Goal: Task Accomplishment & Management: Complete application form

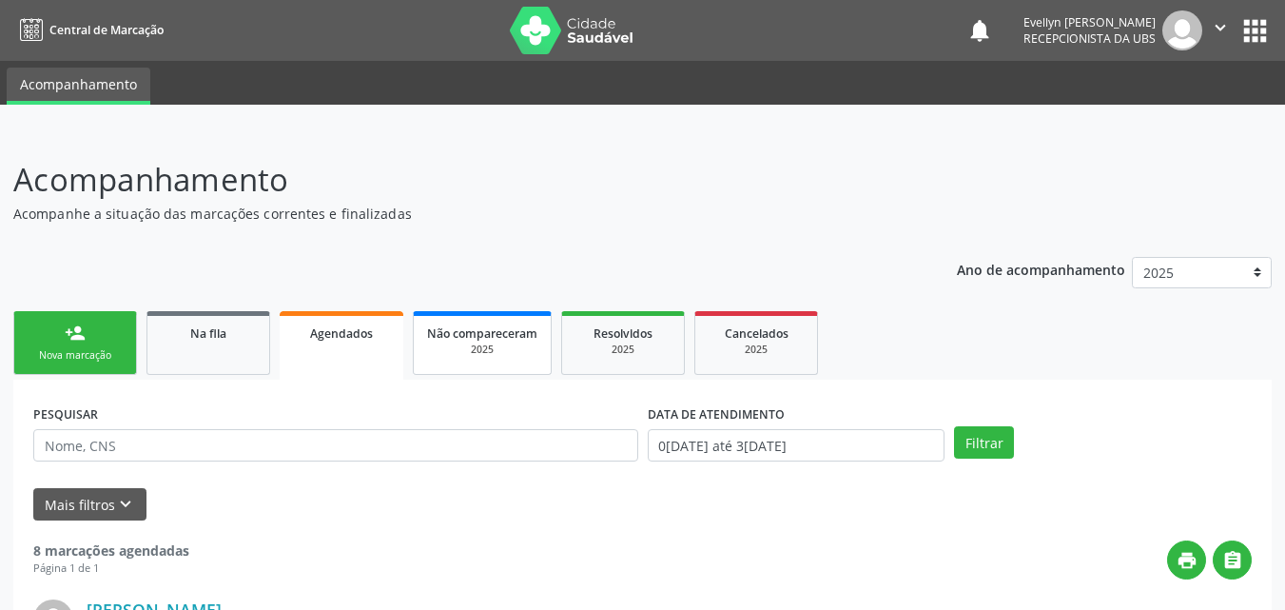
click at [510, 343] on div "2025" at bounding box center [482, 349] width 110 height 14
click at [484, 441] on input "text" at bounding box center [335, 445] width 605 height 32
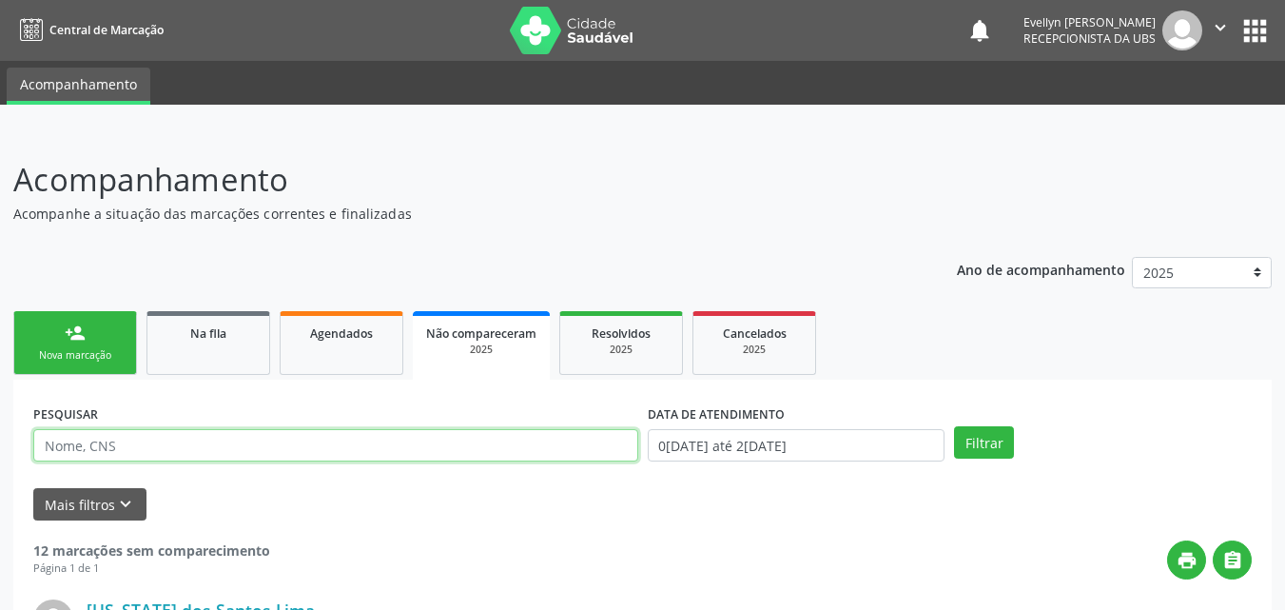
click at [484, 441] on input "text" at bounding box center [335, 445] width 605 height 32
type input "LUCAS"
click at [954, 426] on button "Filtrar" at bounding box center [984, 442] width 60 height 32
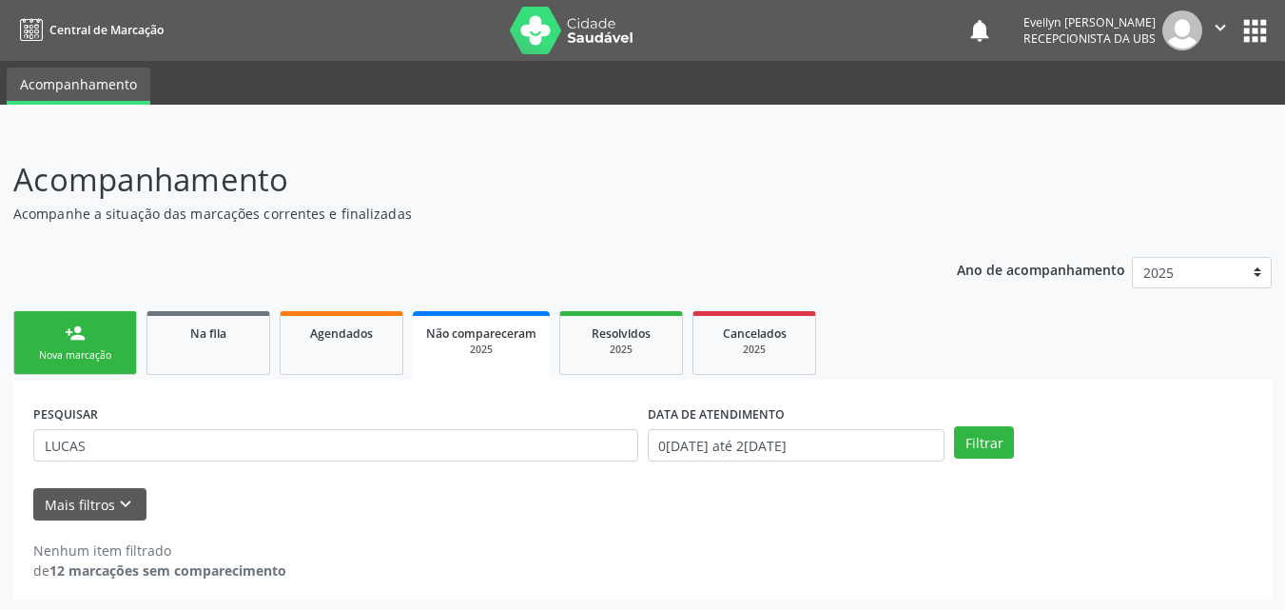
scroll to position [4, 0]
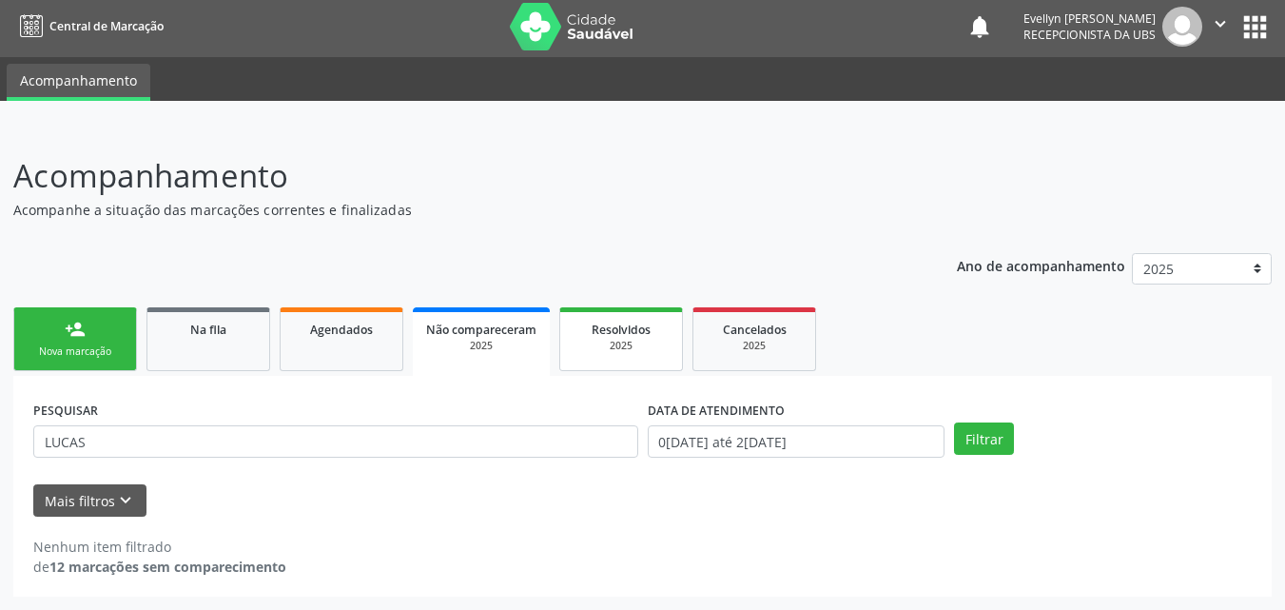
click at [636, 340] on div "2025" at bounding box center [620, 346] width 95 height 14
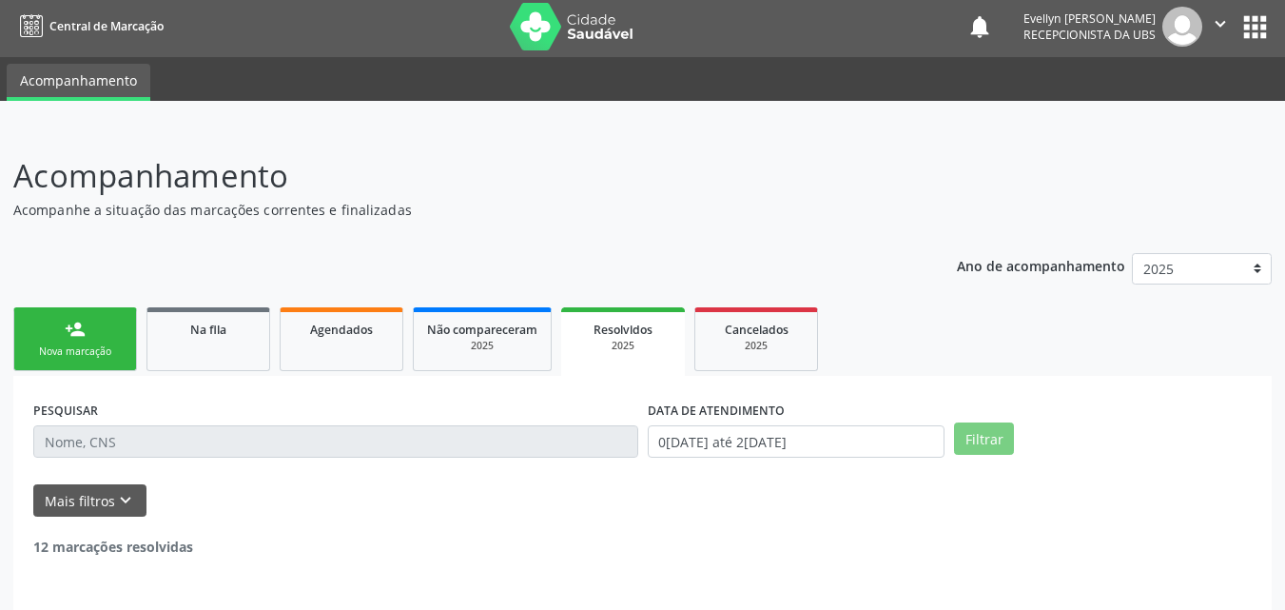
click at [592, 350] on div "2025" at bounding box center [622, 346] width 97 height 14
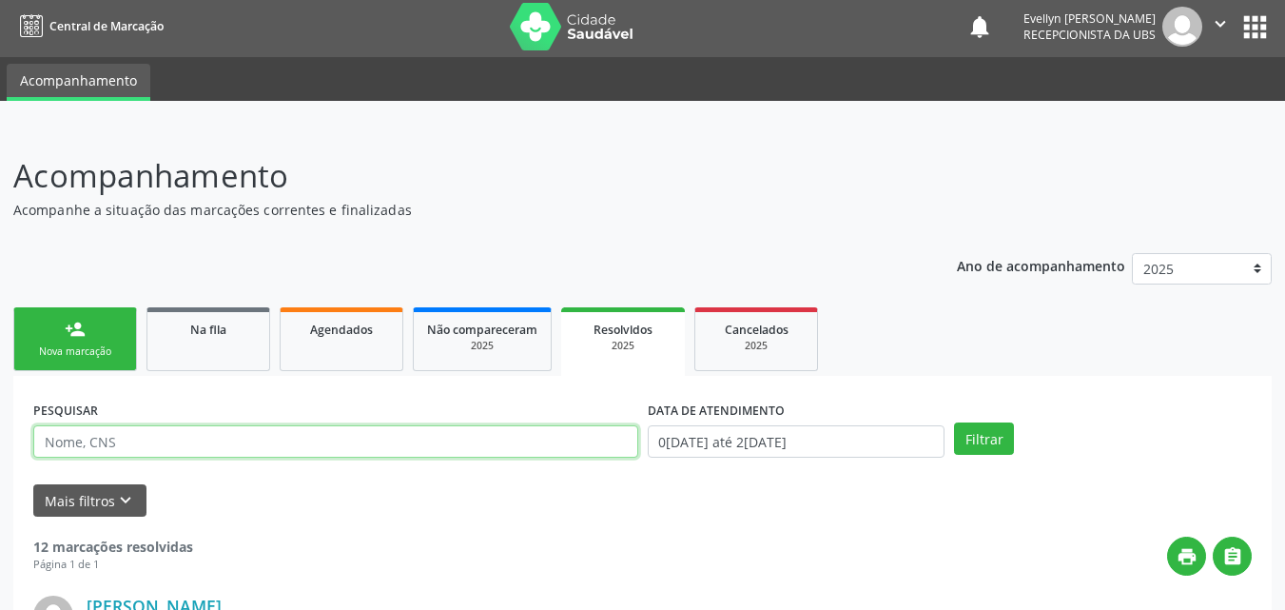
click at [507, 437] on input "text" at bounding box center [335, 441] width 605 height 32
type input "LUCAS"
click at [954, 422] on button "Filtrar" at bounding box center [984, 438] width 60 height 32
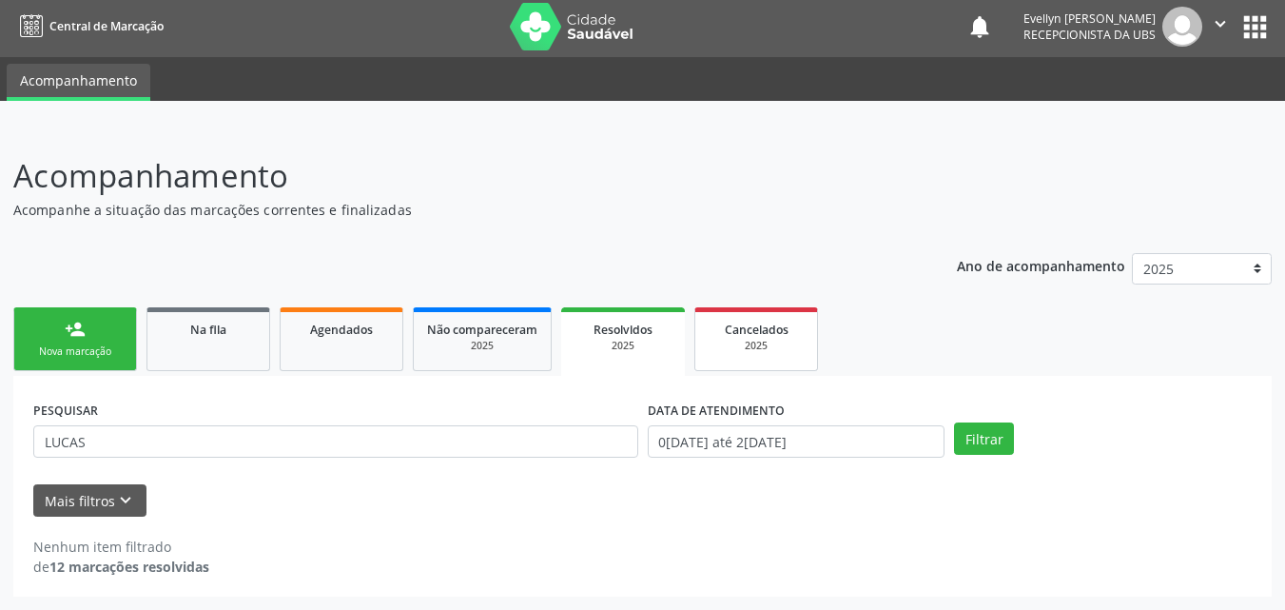
click at [724, 331] on div "Cancelados" at bounding box center [755, 329] width 95 height 20
click at [719, 341] on div "2025" at bounding box center [755, 346] width 95 height 14
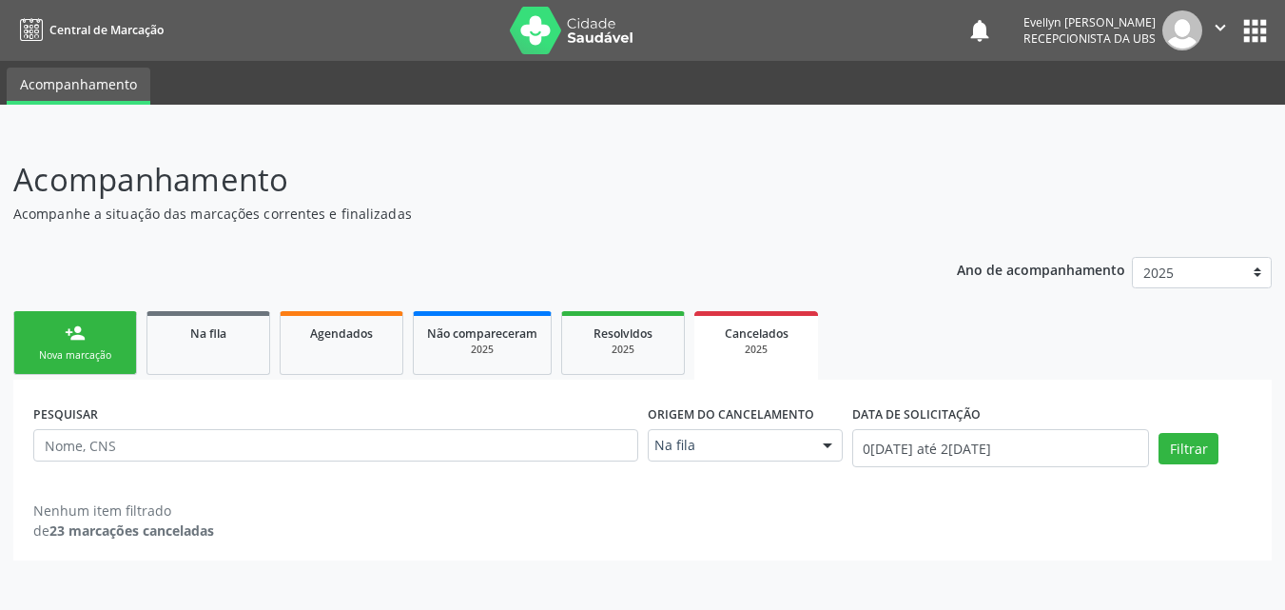
scroll to position [0, 0]
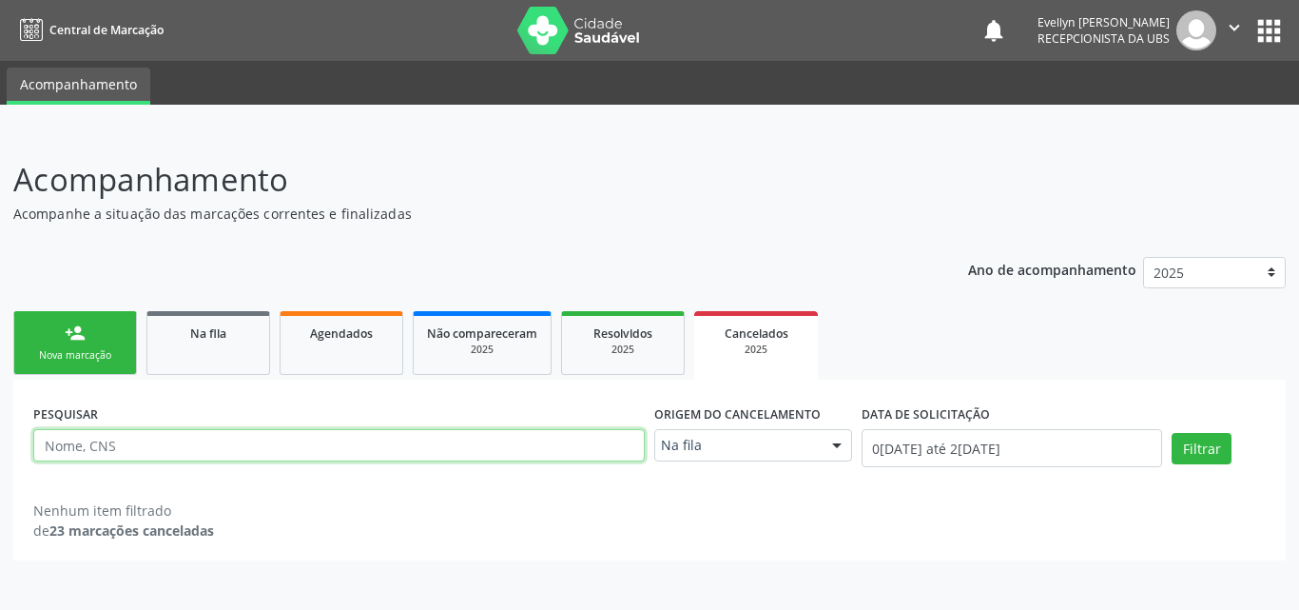
click at [411, 447] on input "text" at bounding box center [338, 445] width 611 height 32
type input "LUCAS"
click at [1172, 433] on button "Filtrar" at bounding box center [1202, 449] width 60 height 32
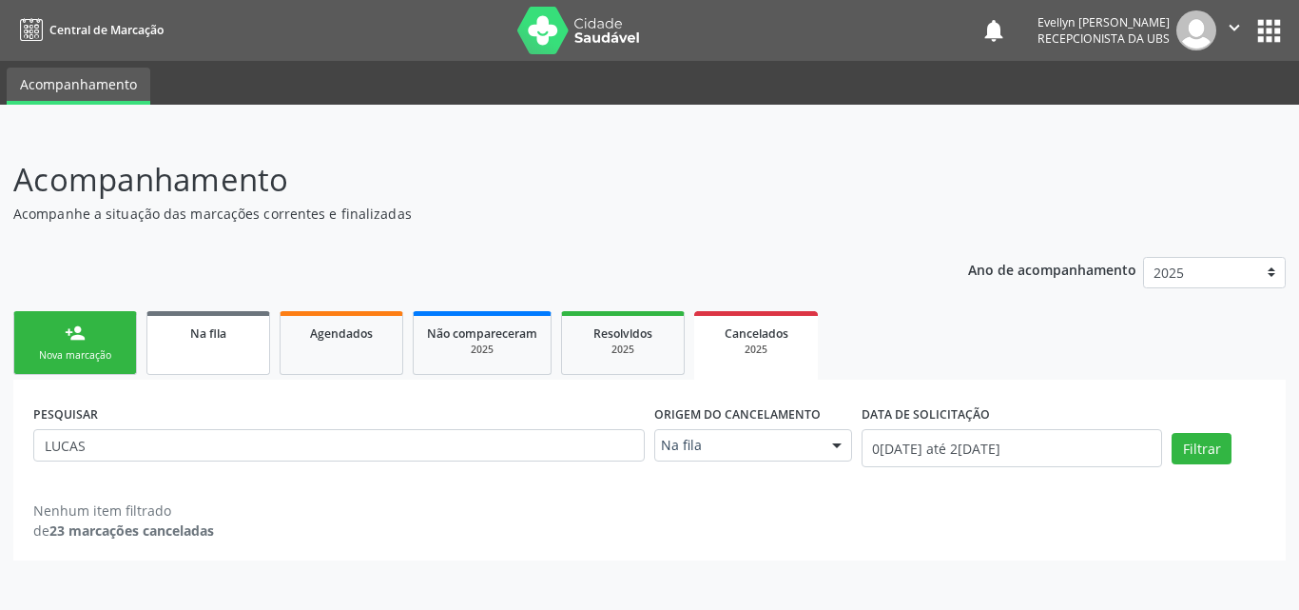
click at [239, 333] on div "Na fila" at bounding box center [208, 332] width 95 height 20
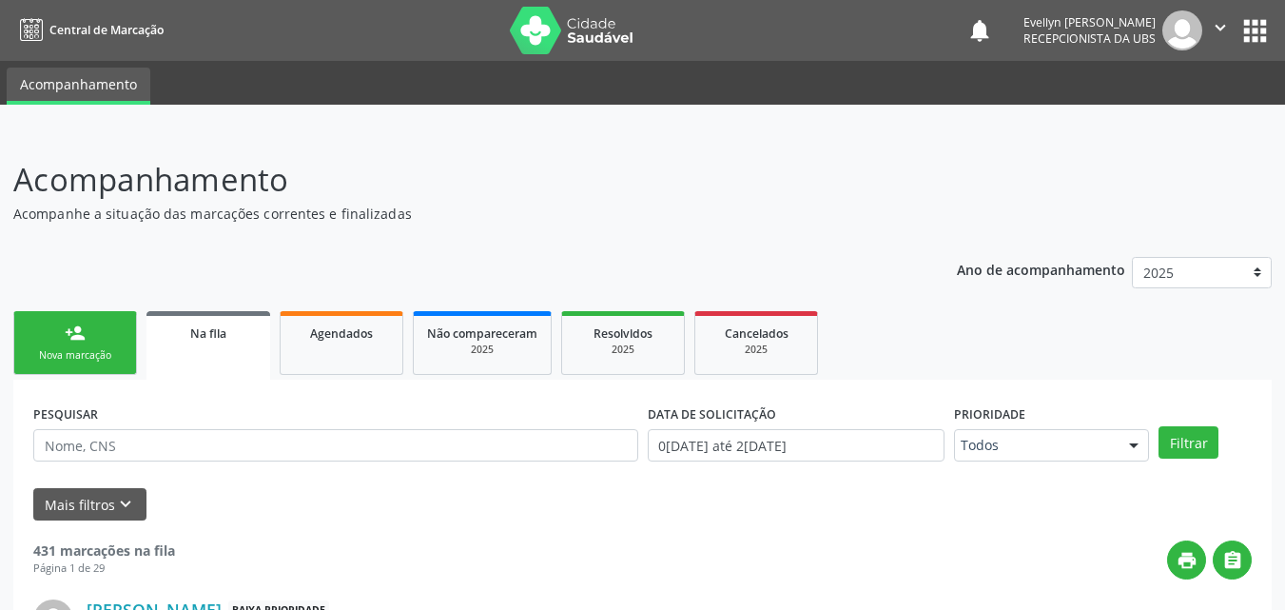
click at [239, 333] on div "Na fila" at bounding box center [208, 332] width 97 height 20
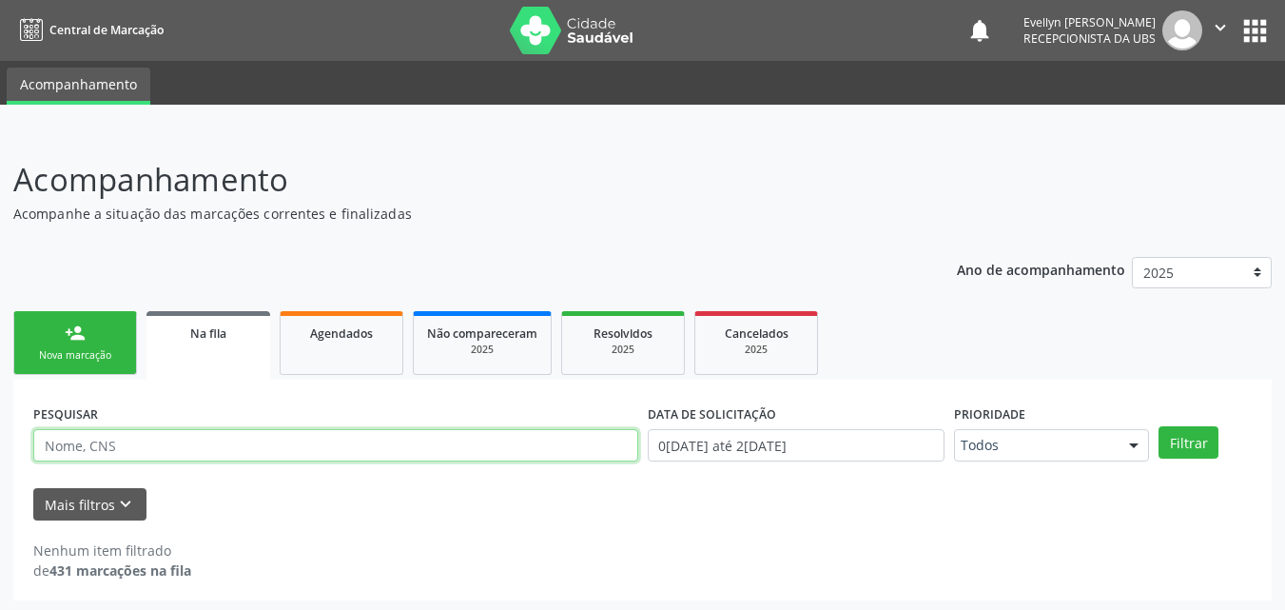
click at [329, 436] on input "text" at bounding box center [335, 445] width 605 height 32
click at [1158, 426] on button "Filtrar" at bounding box center [1188, 442] width 60 height 32
drag, startPoint x: 156, startPoint y: 448, endPoint x: 92, endPoint y: 447, distance: 63.7
click at [92, 447] on input "[PERSON_NAME]" at bounding box center [335, 445] width 605 height 32
click at [1158, 426] on button "Filtrar" at bounding box center [1188, 442] width 60 height 32
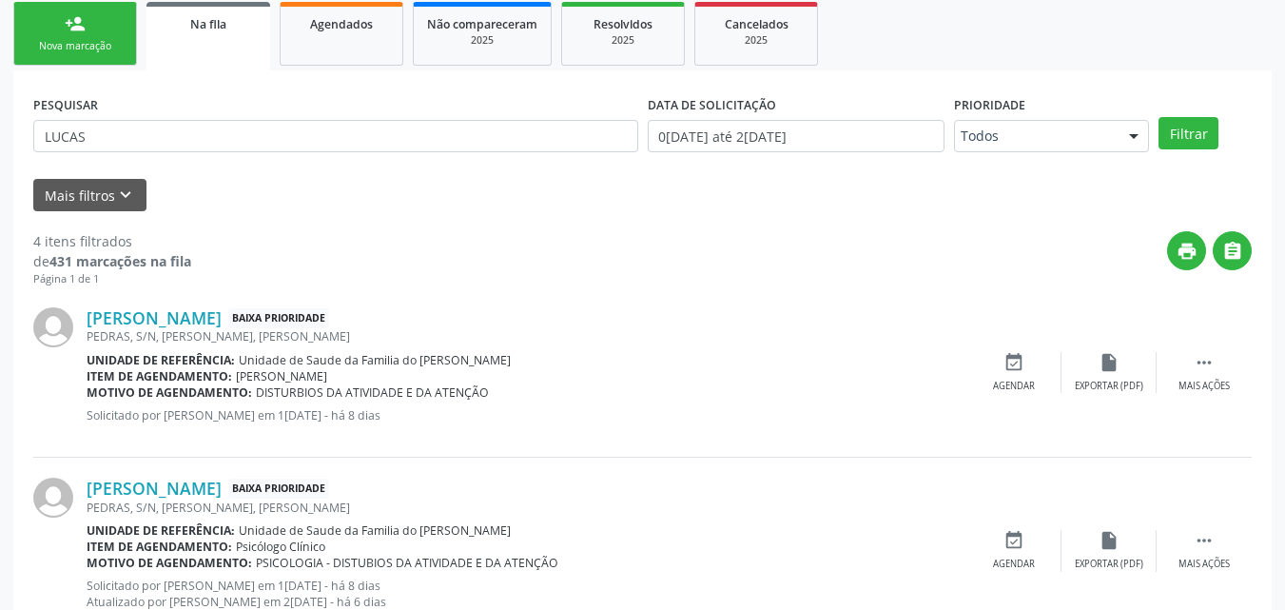
scroll to position [169, 0]
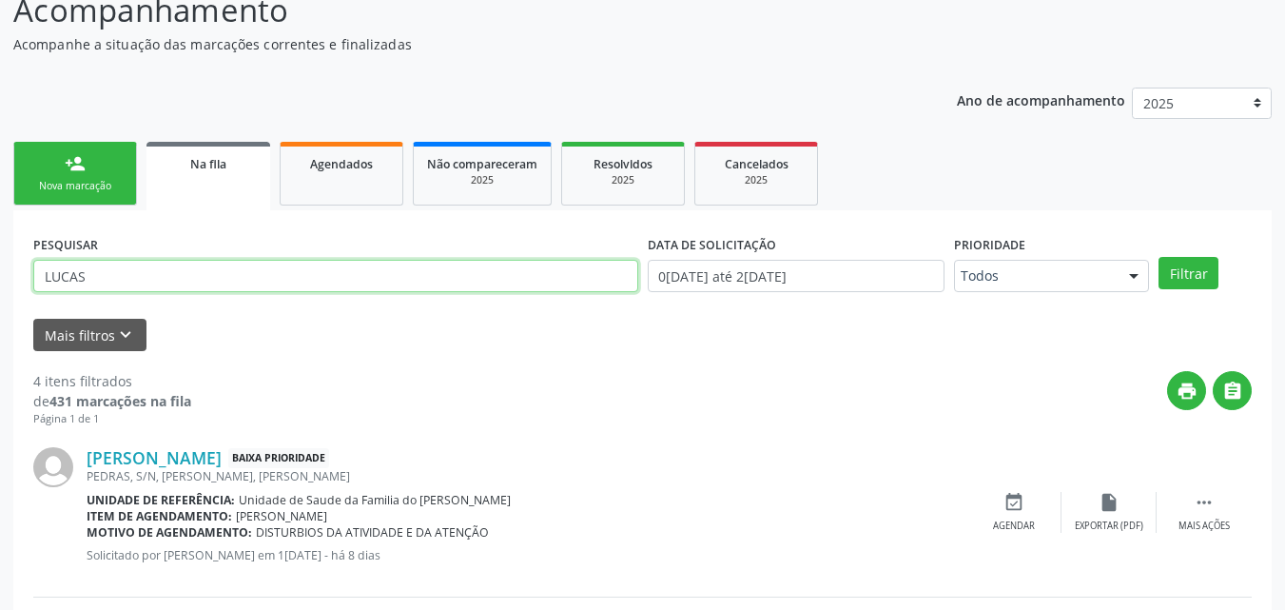
click at [263, 280] on input "LUCAS" at bounding box center [335, 276] width 605 height 32
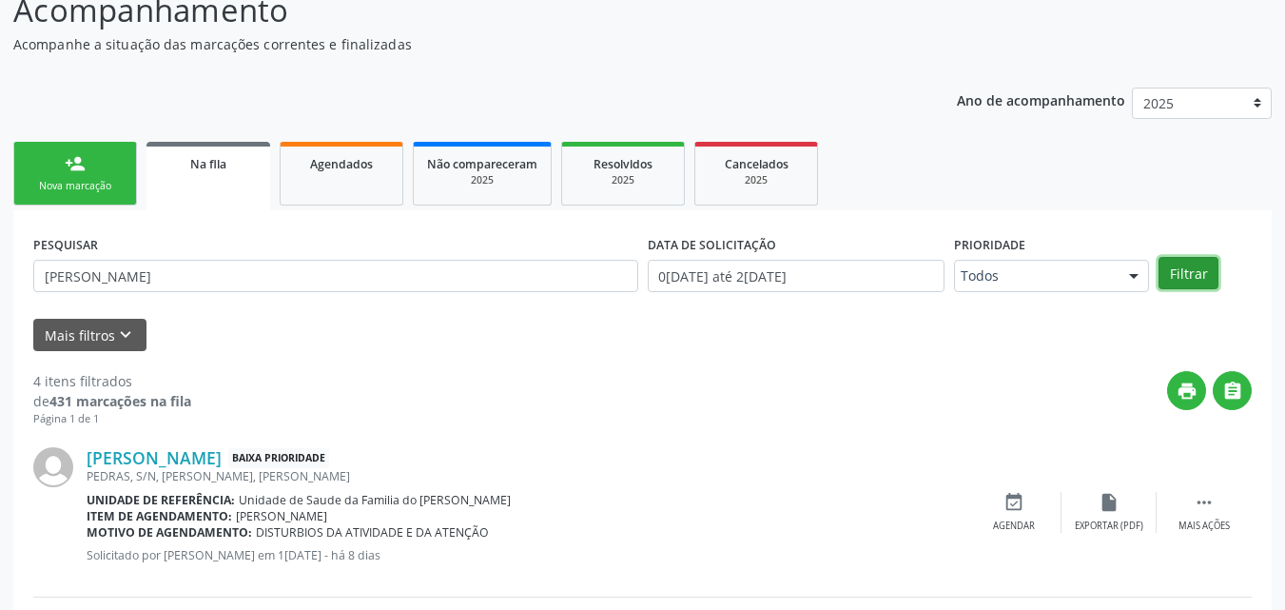
click at [1186, 273] on button "Filtrar" at bounding box center [1188, 273] width 60 height 32
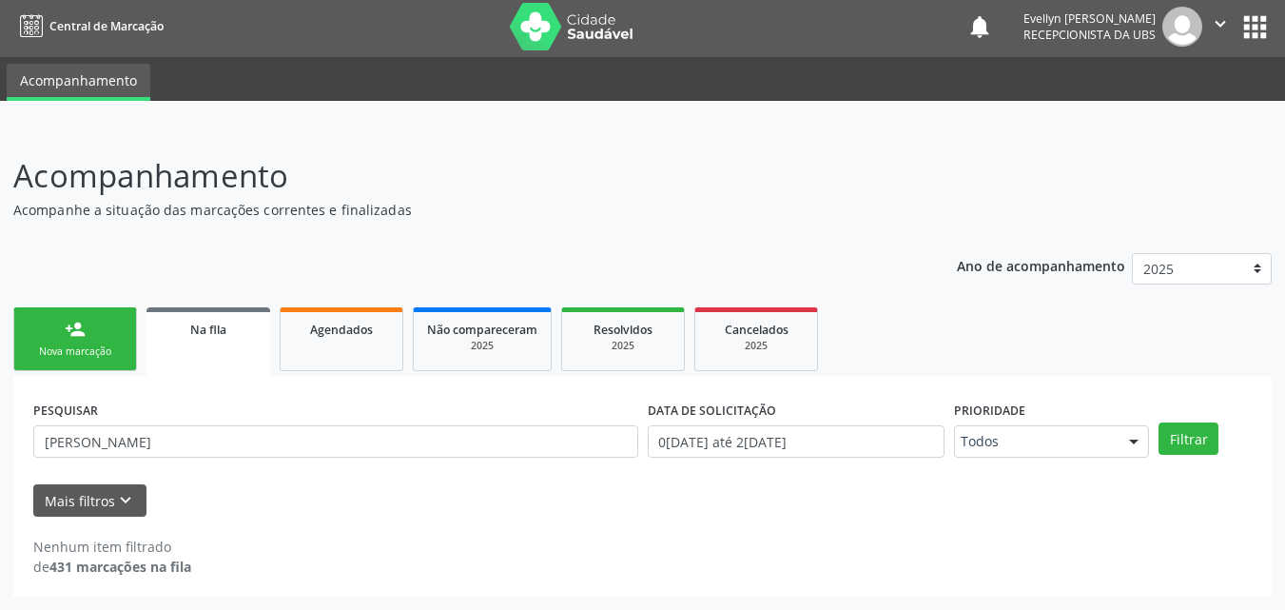
scroll to position [4, 0]
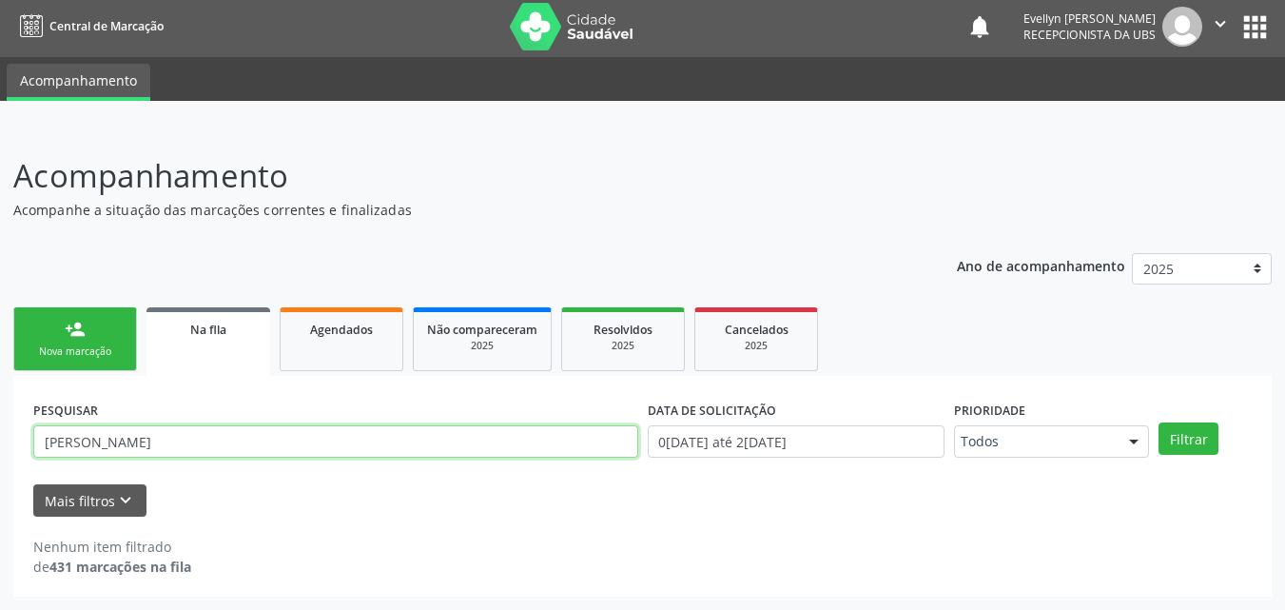
click at [233, 443] on input "[PERSON_NAME]" at bounding box center [335, 441] width 605 height 32
type input "LUCAS"
click at [1158, 422] on button "Filtrar" at bounding box center [1188, 438] width 60 height 32
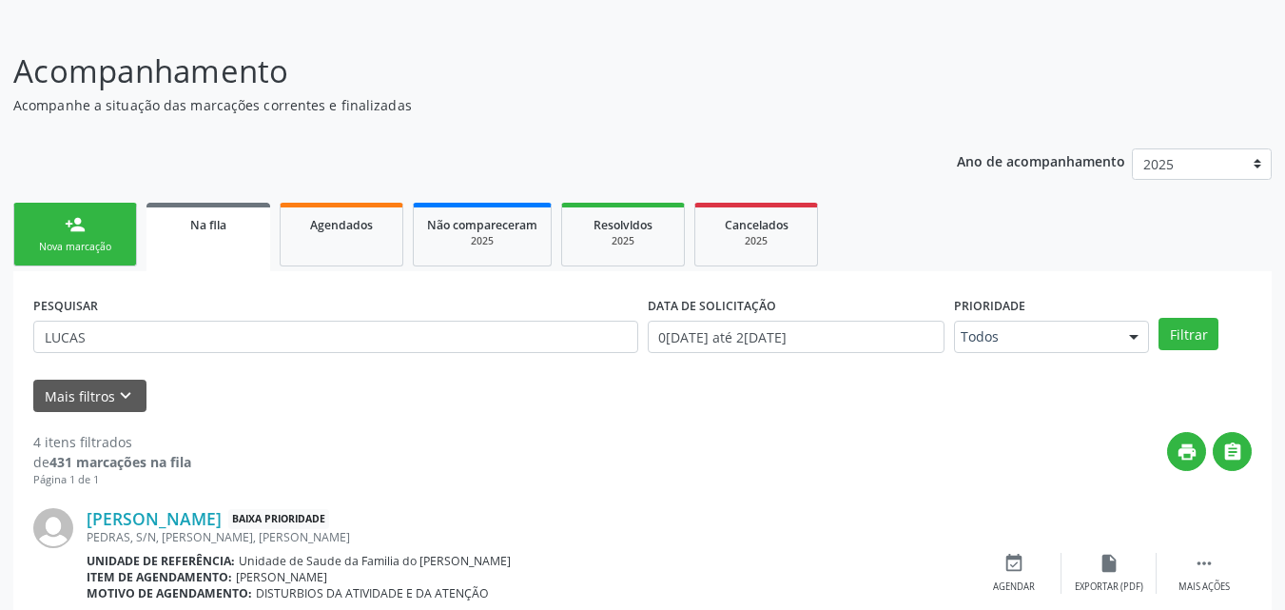
scroll to position [42, 0]
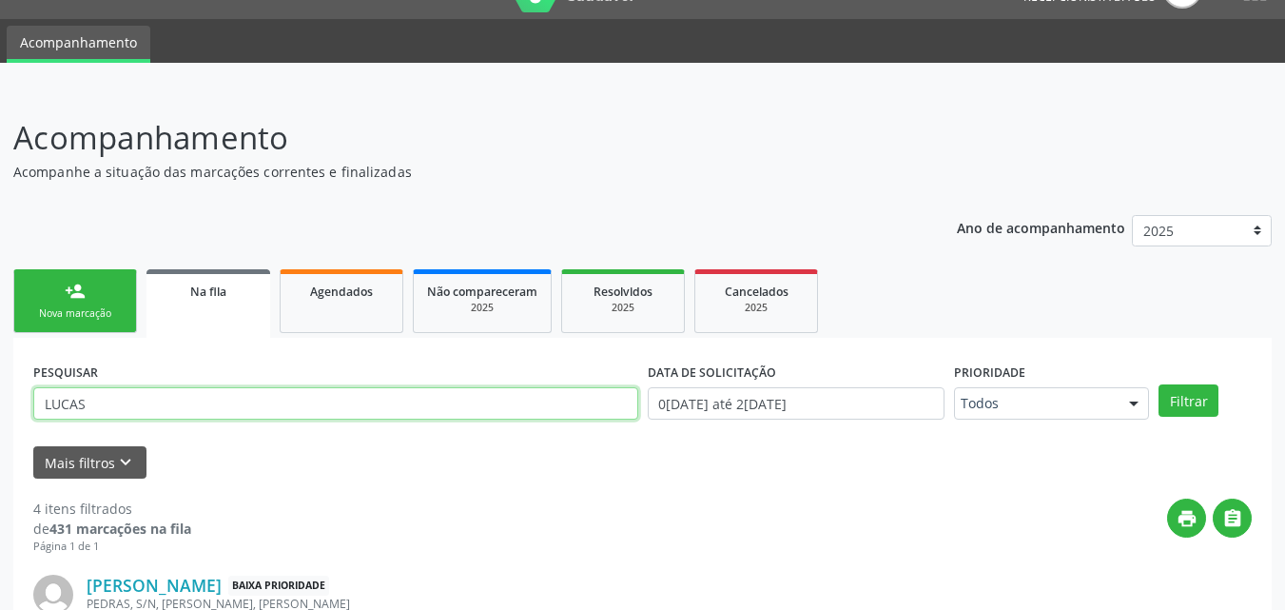
click at [161, 401] on input "LUCAS" at bounding box center [335, 403] width 605 height 32
type input "[PERSON_NAME]"
click at [1158, 384] on button "Filtrar" at bounding box center [1188, 400] width 60 height 32
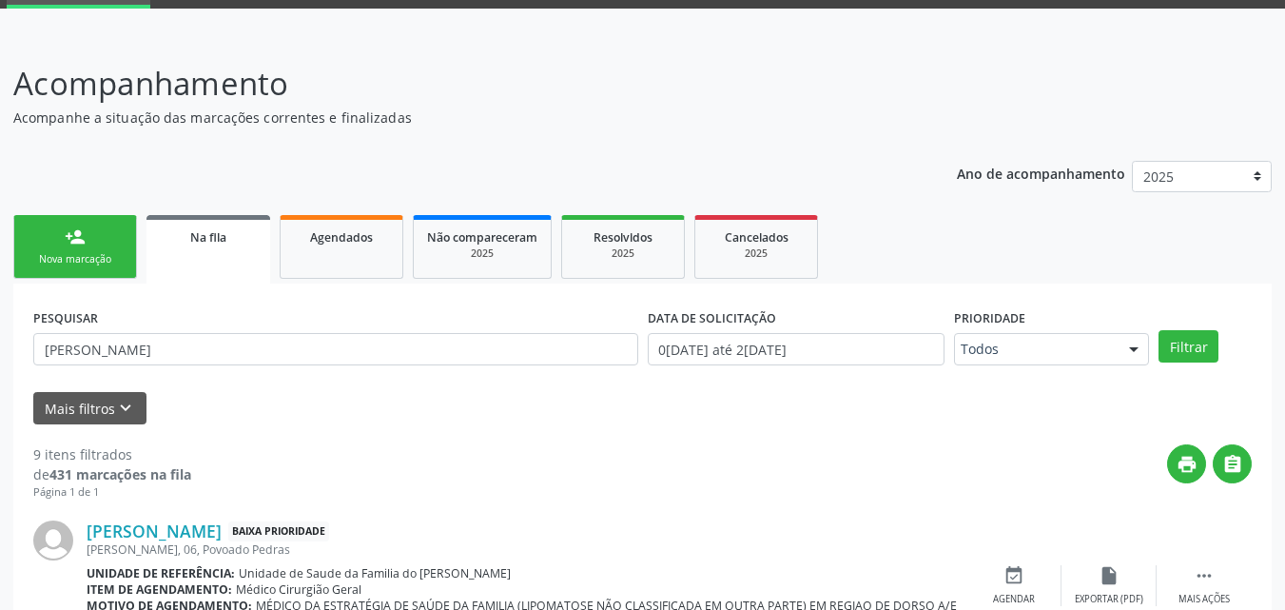
scroll to position [49, 0]
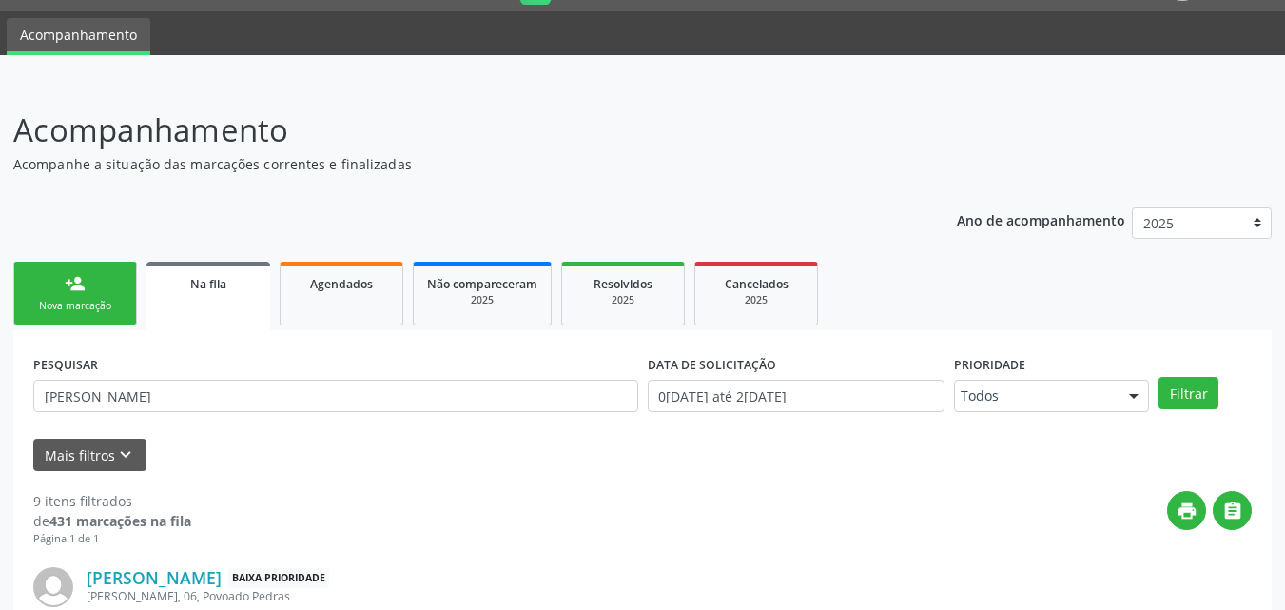
click at [105, 277] on link "person_add Nova marcação" at bounding box center [75, 294] width 124 height 64
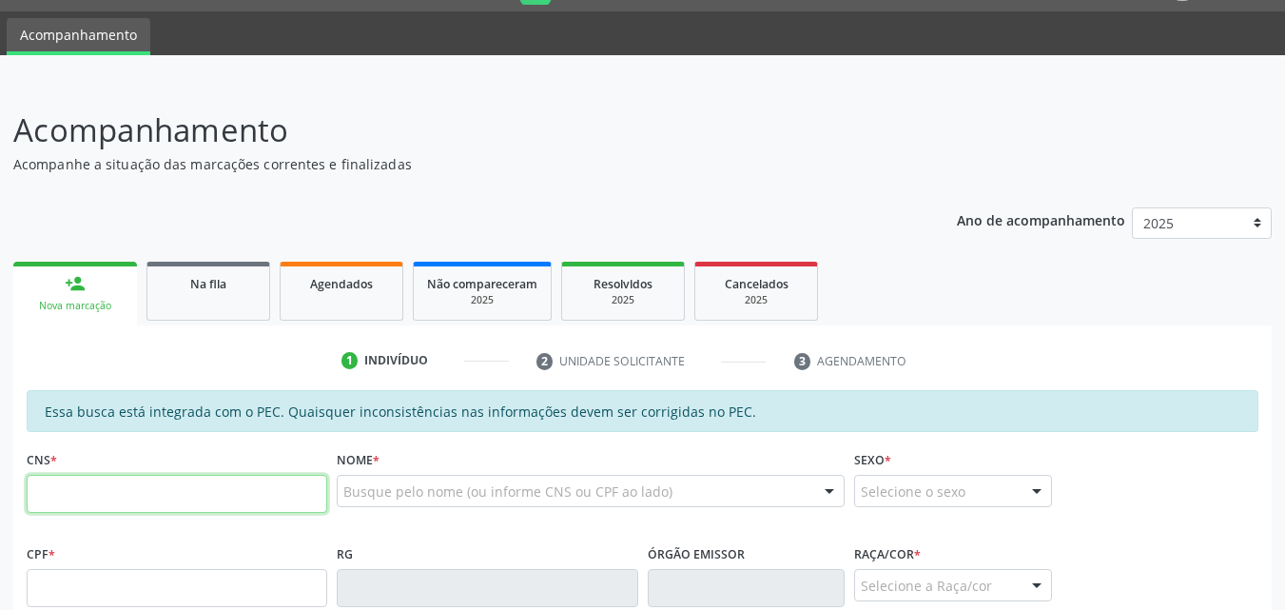
click at [147, 492] on input "text" at bounding box center [177, 494] width 301 height 38
type input "702 4090 3658 0827"
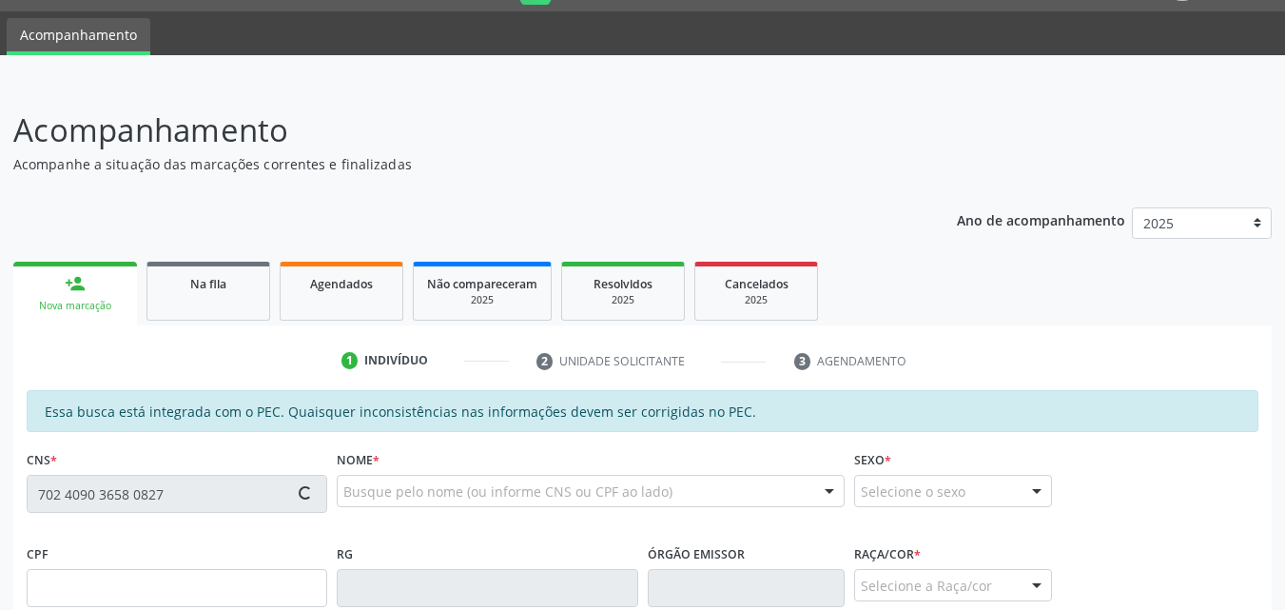
type input "861.332.334-00"
type input "0[DATE]"
type input "[PERSON_NAME]"
type input "[PHONE_NUMBER]"
type input "25"
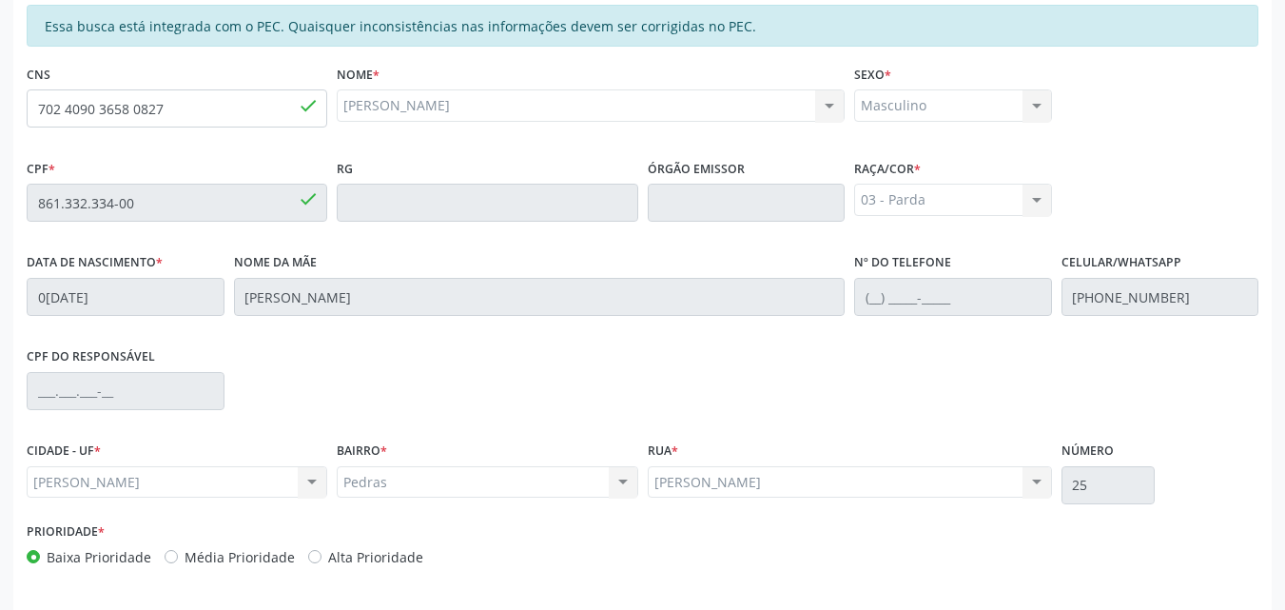
scroll to position [503, 0]
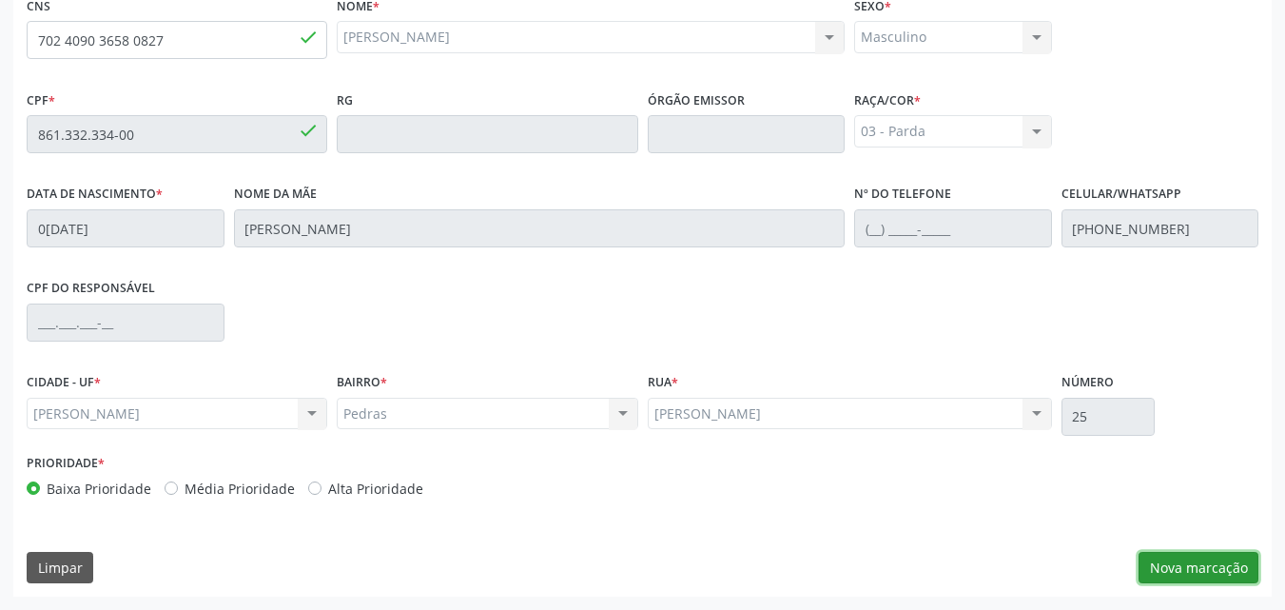
click at [1197, 568] on button "Nova marcação" at bounding box center [1198, 568] width 120 height 32
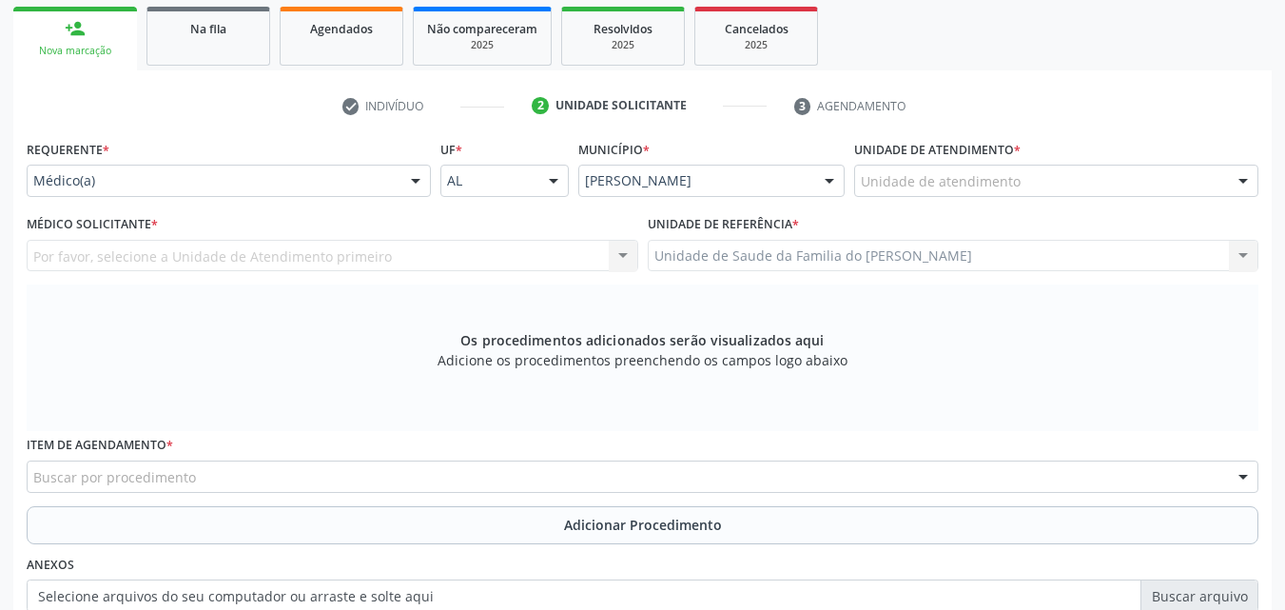
scroll to position [351, 0]
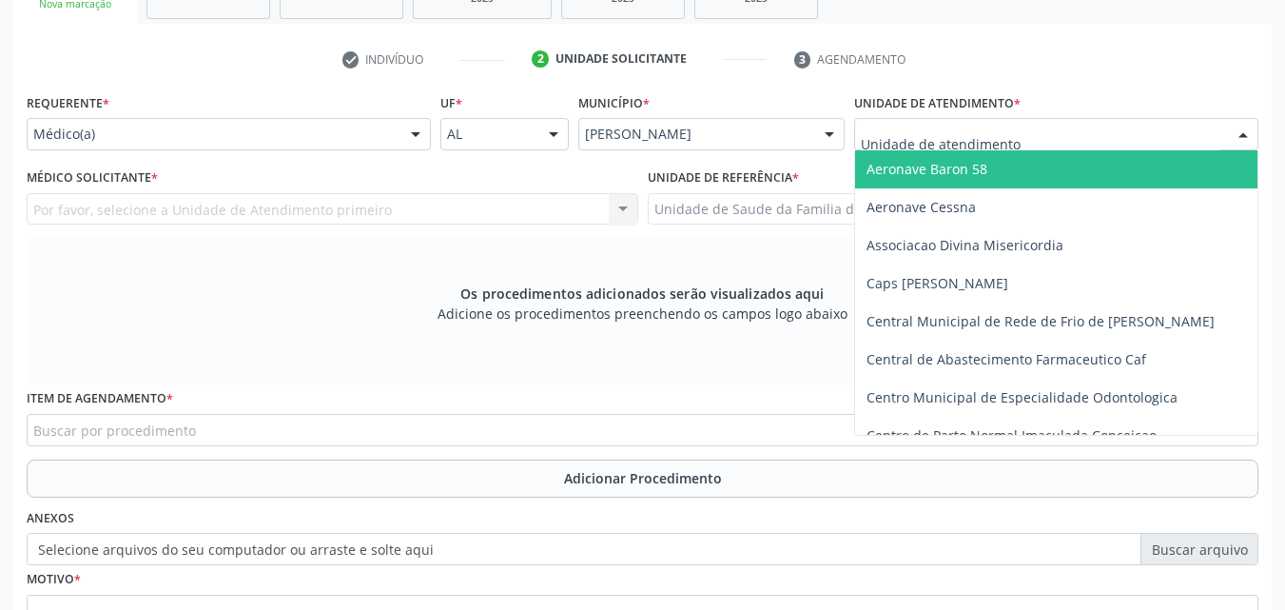
click at [1129, 137] on div at bounding box center [1056, 134] width 404 height 32
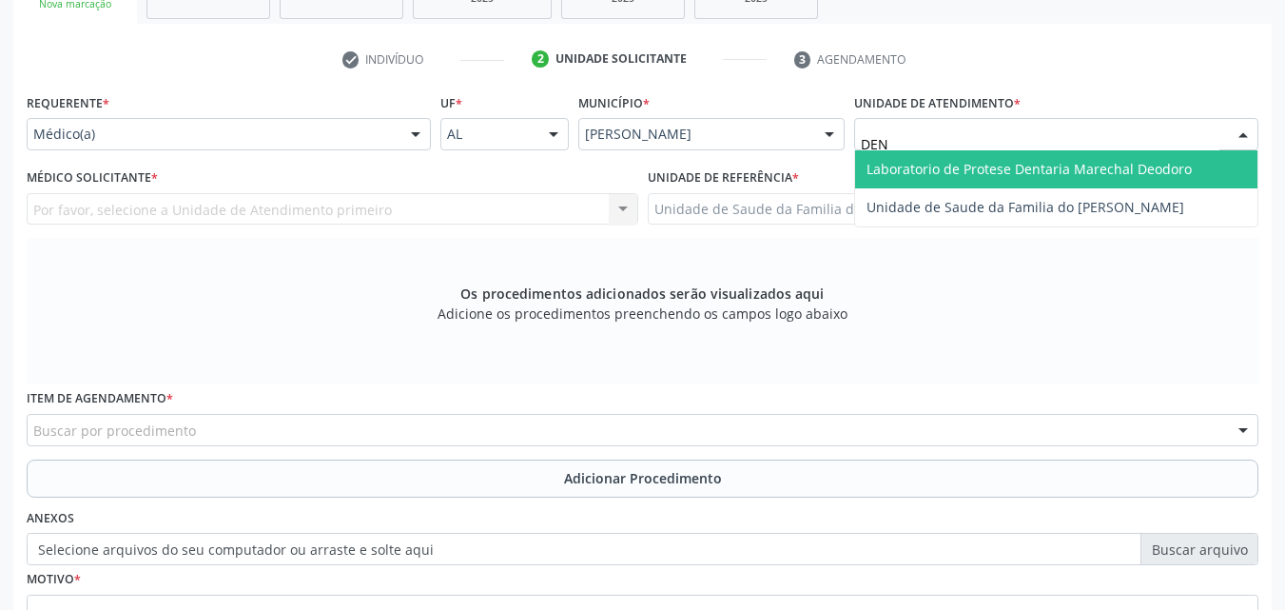
type input "DENI"
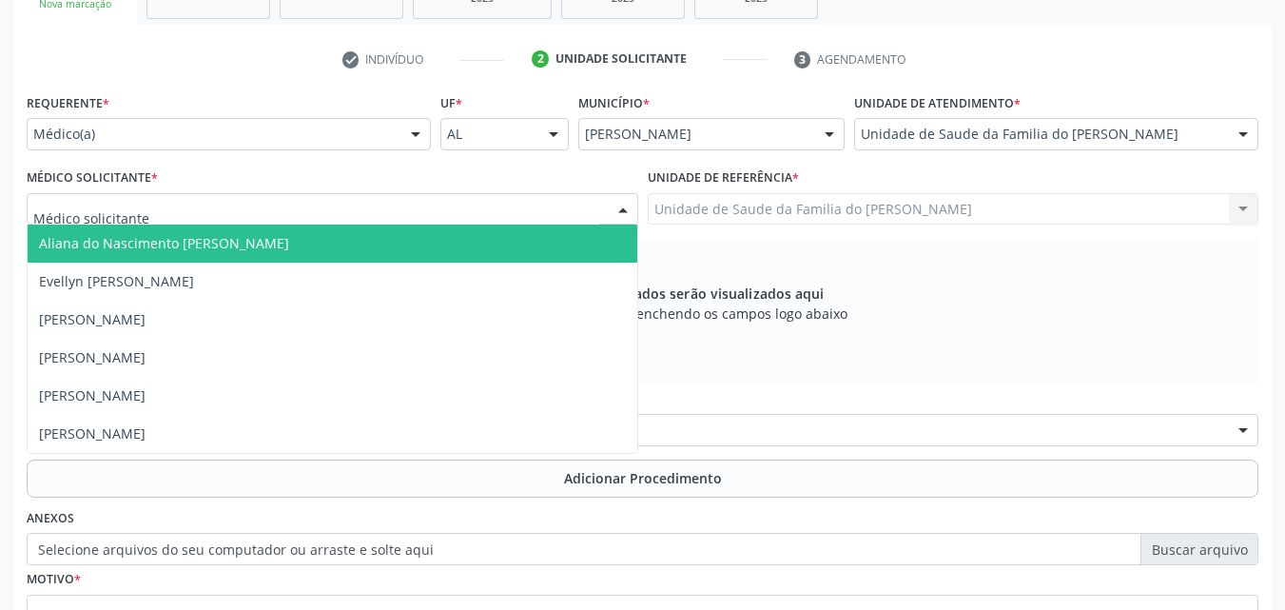
click at [398, 210] on div at bounding box center [332, 209] width 611 height 32
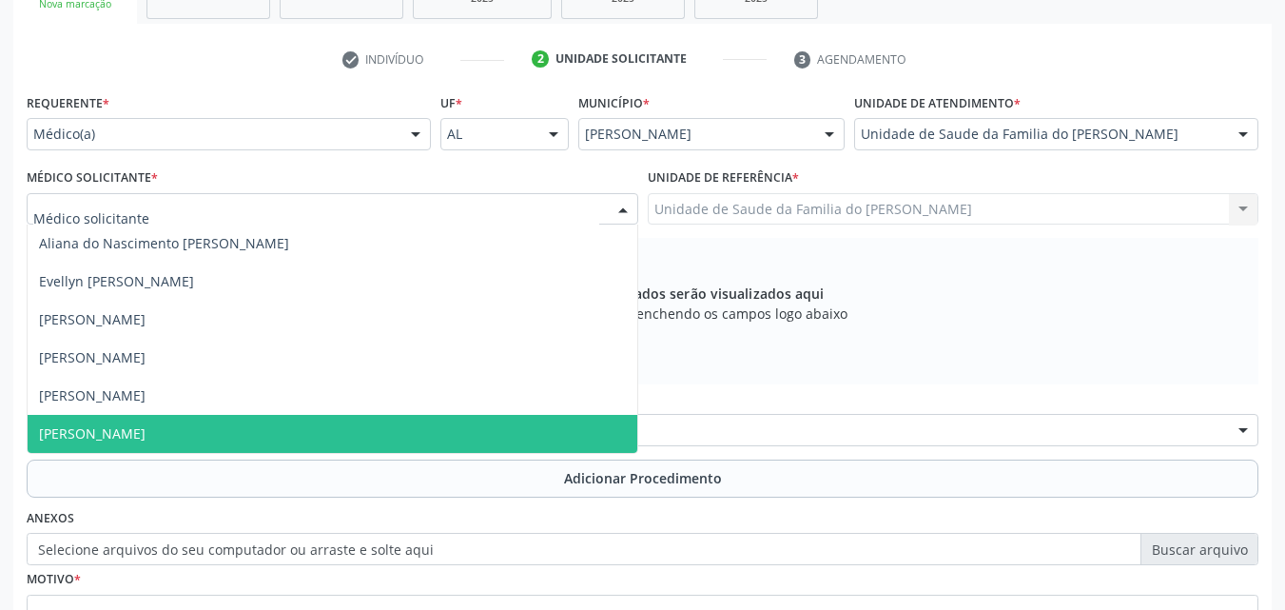
click at [323, 437] on span "[PERSON_NAME]" at bounding box center [333, 434] width 610 height 38
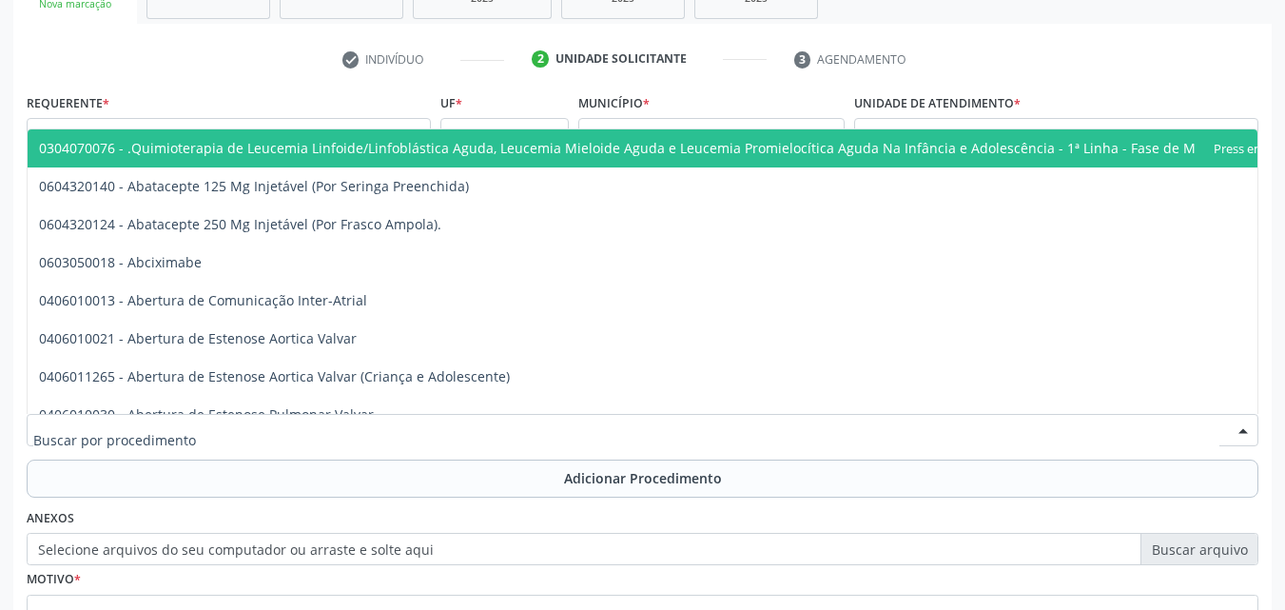
click at [323, 437] on div at bounding box center [643, 430] width 1232 height 32
type input "Ç"
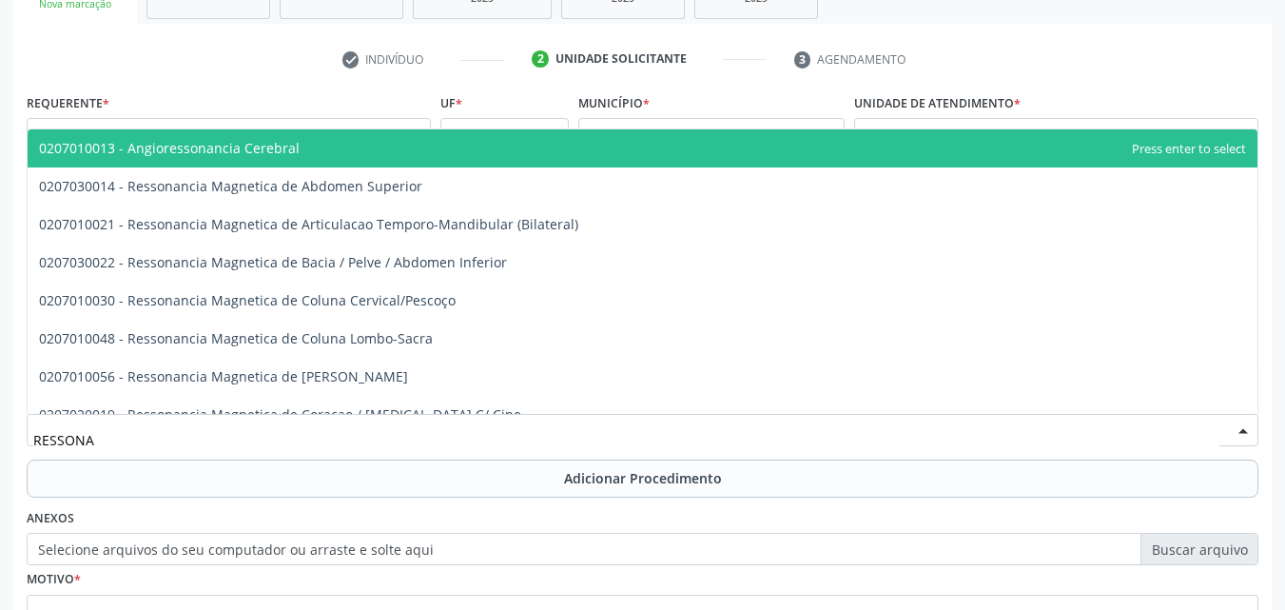
type input "RESSONAN"
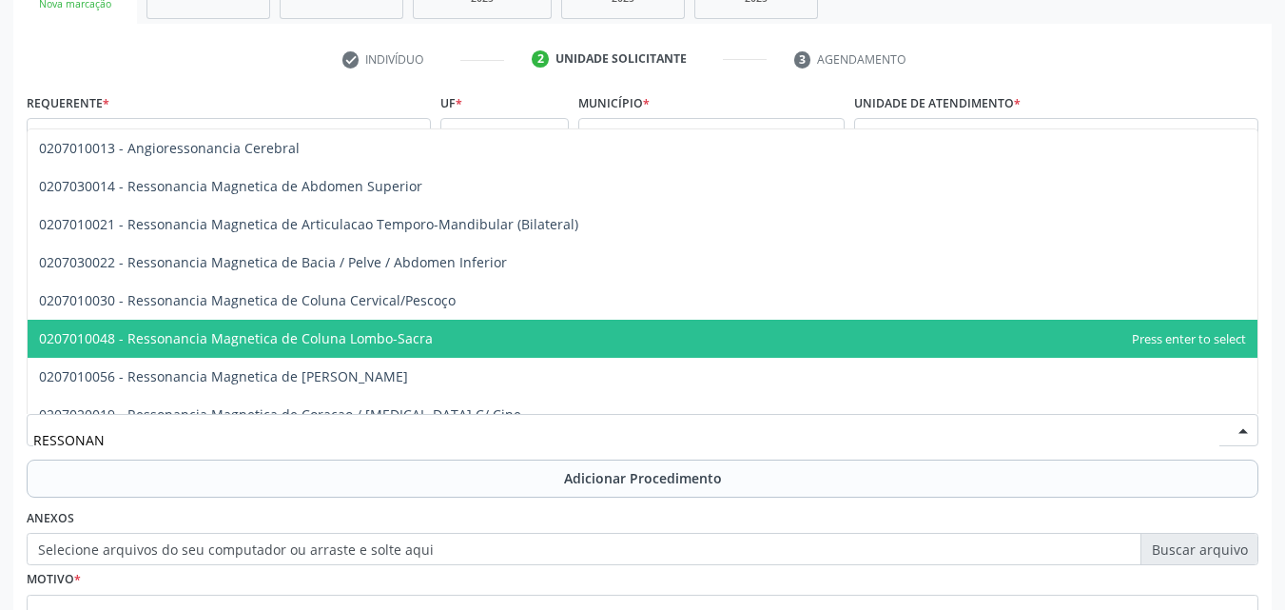
click at [373, 341] on span "0207010048 - Ressonancia Magnetica de Coluna Lombo-Sacra" at bounding box center [236, 338] width 394 height 18
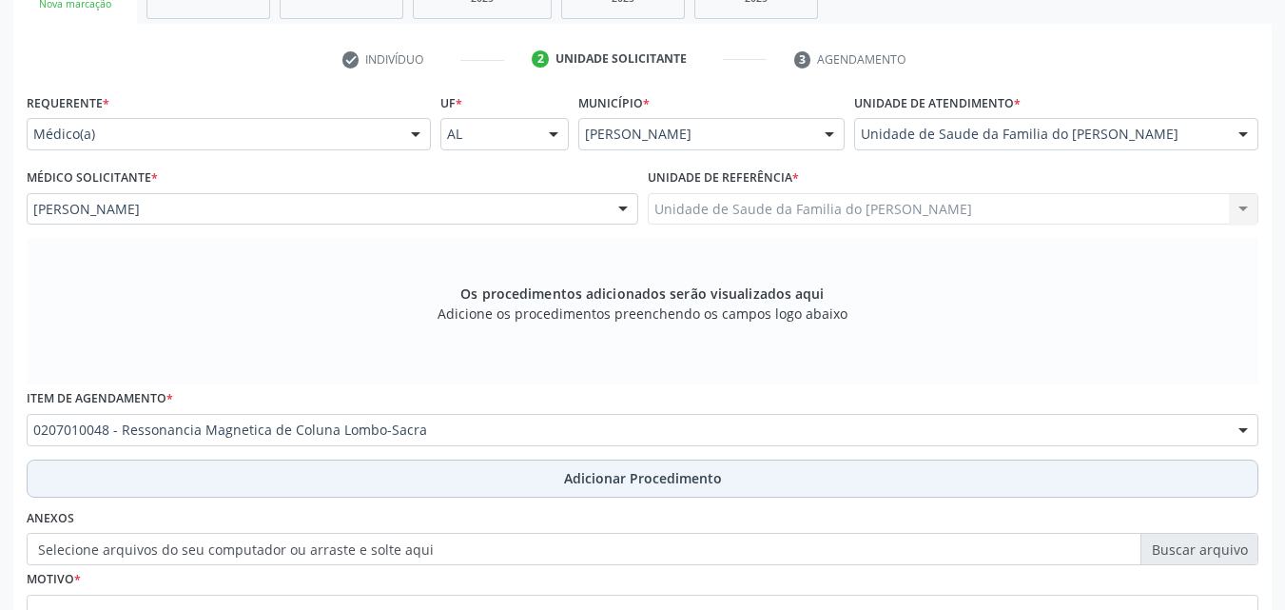
click at [765, 480] on button "Adicionar Procedimento" at bounding box center [643, 478] width 1232 height 38
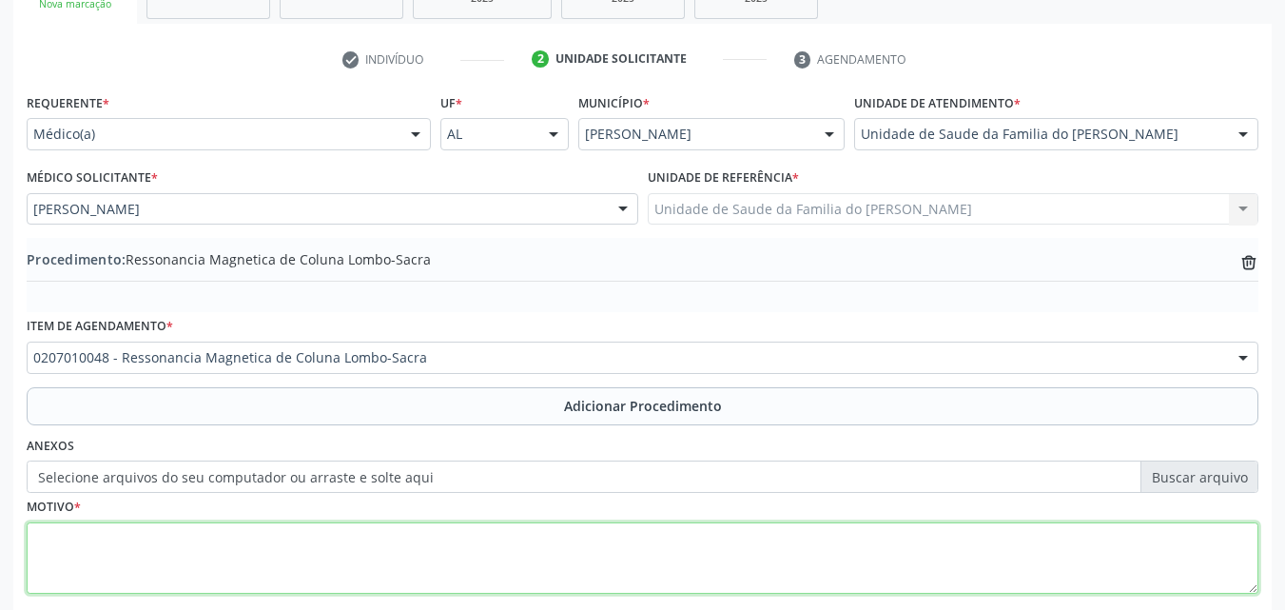
click at [711, 534] on textarea at bounding box center [643, 558] width 1232 height 72
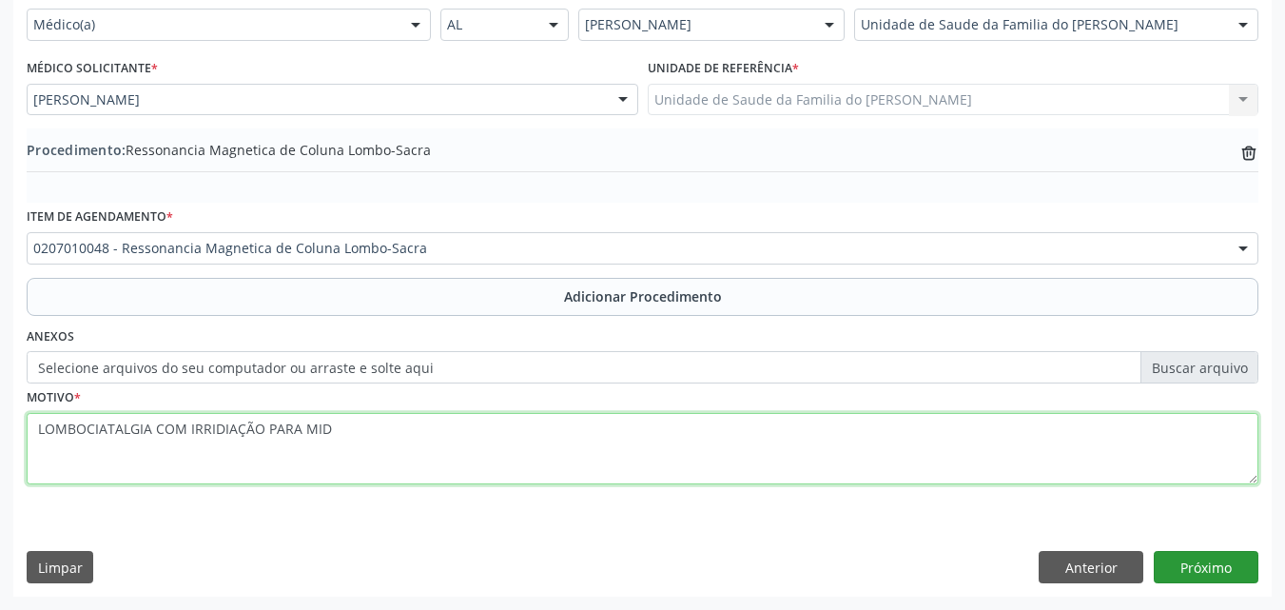
type textarea "LOMBOCIATALGIA COM IRRIDIAÇÃO PARA MID"
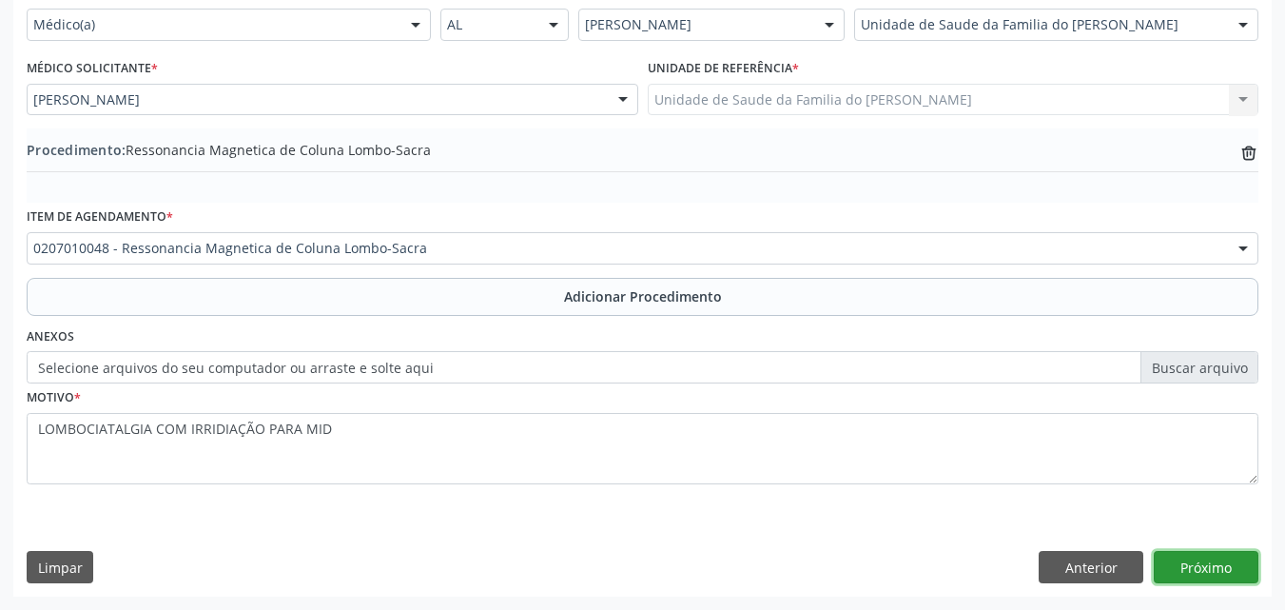
click at [1209, 582] on button "Próximo" at bounding box center [1206, 567] width 105 height 32
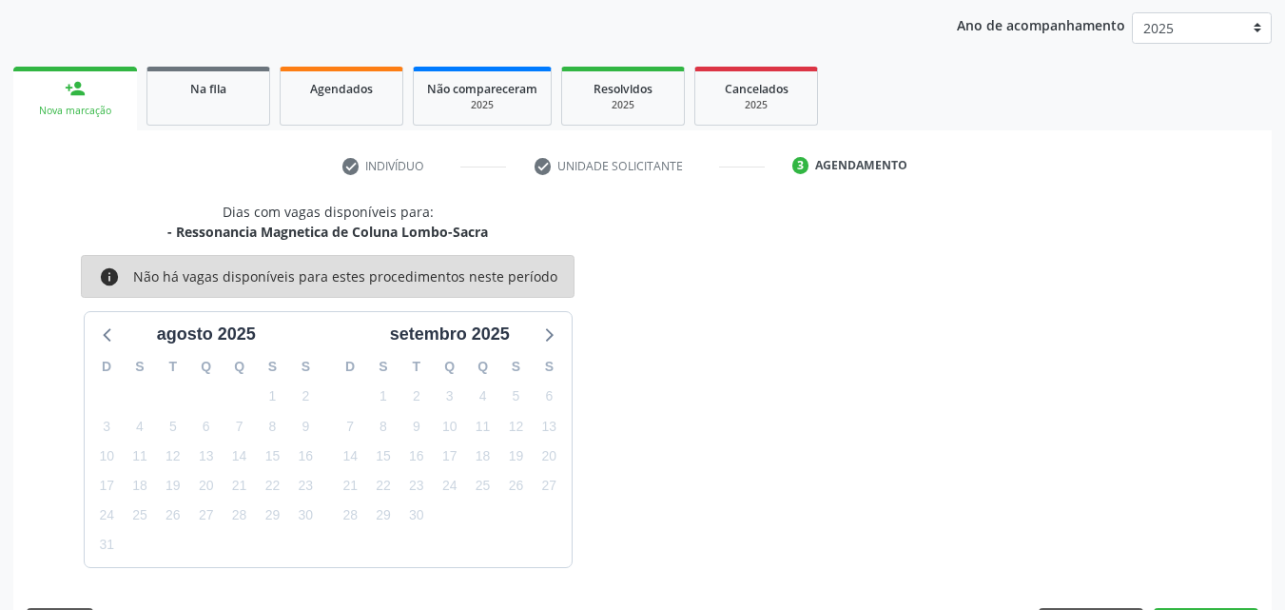
scroll to position [301, 0]
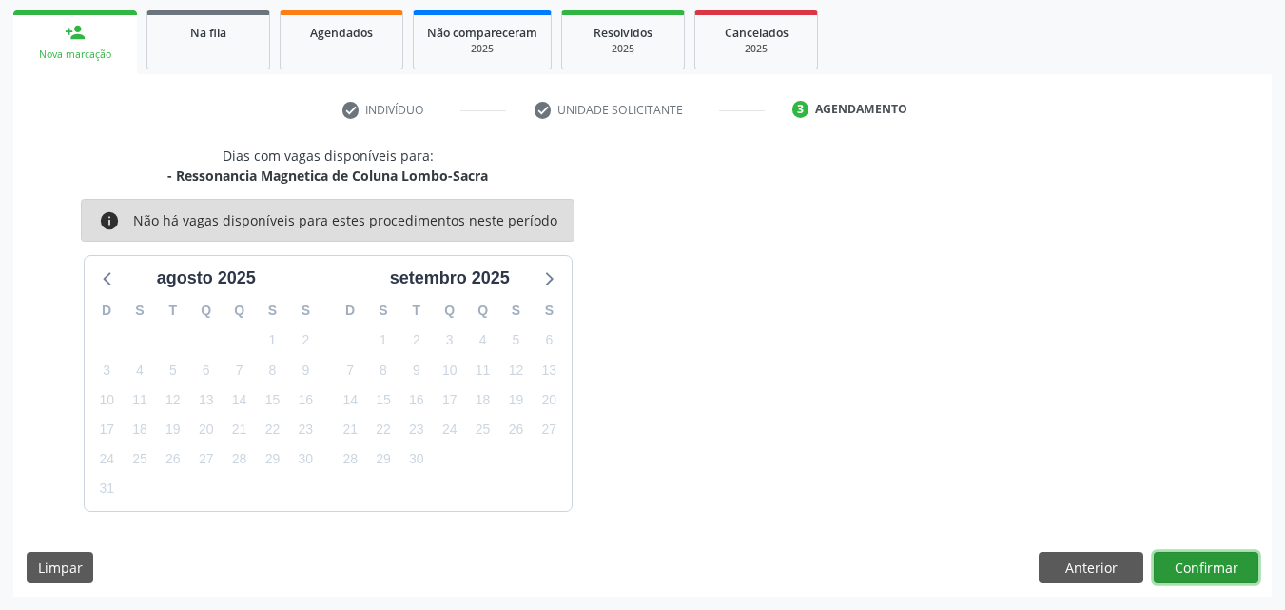
click at [1204, 561] on button "Confirmar" at bounding box center [1206, 568] width 105 height 32
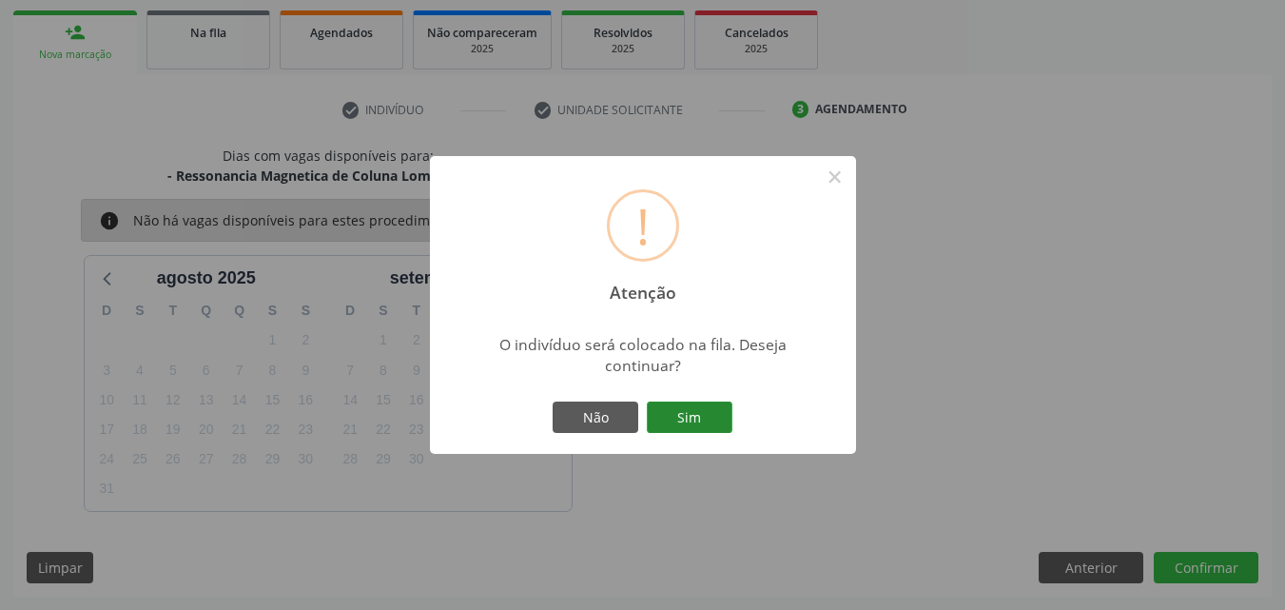
click at [716, 410] on button "Sim" at bounding box center [690, 417] width 86 height 32
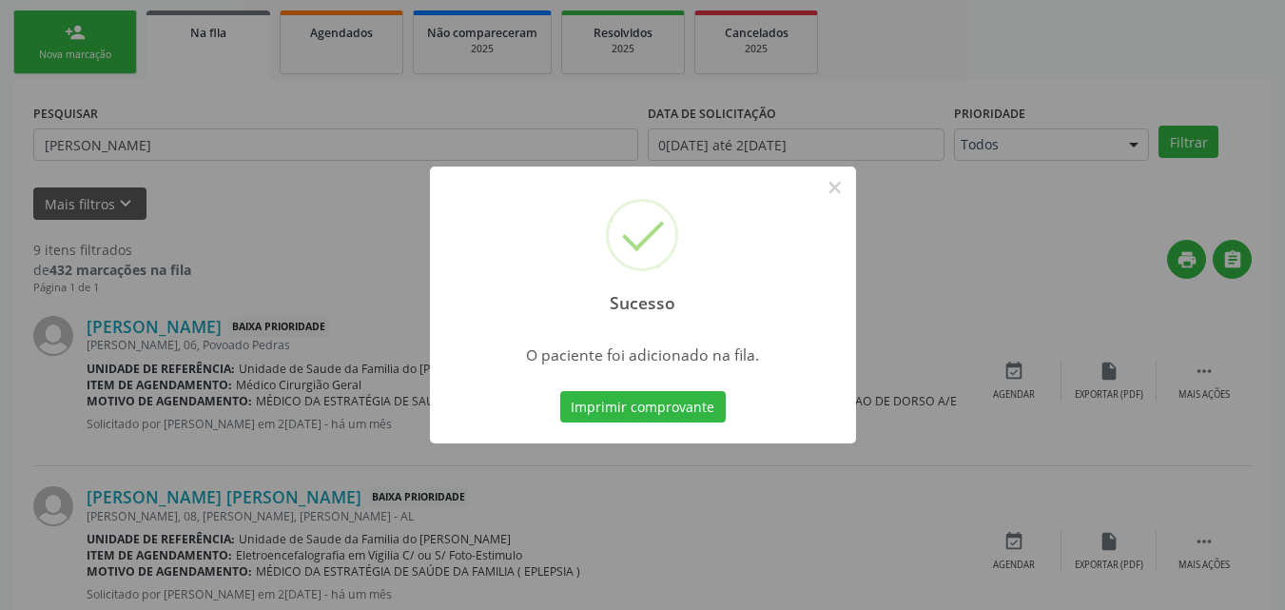
scroll to position [45, 0]
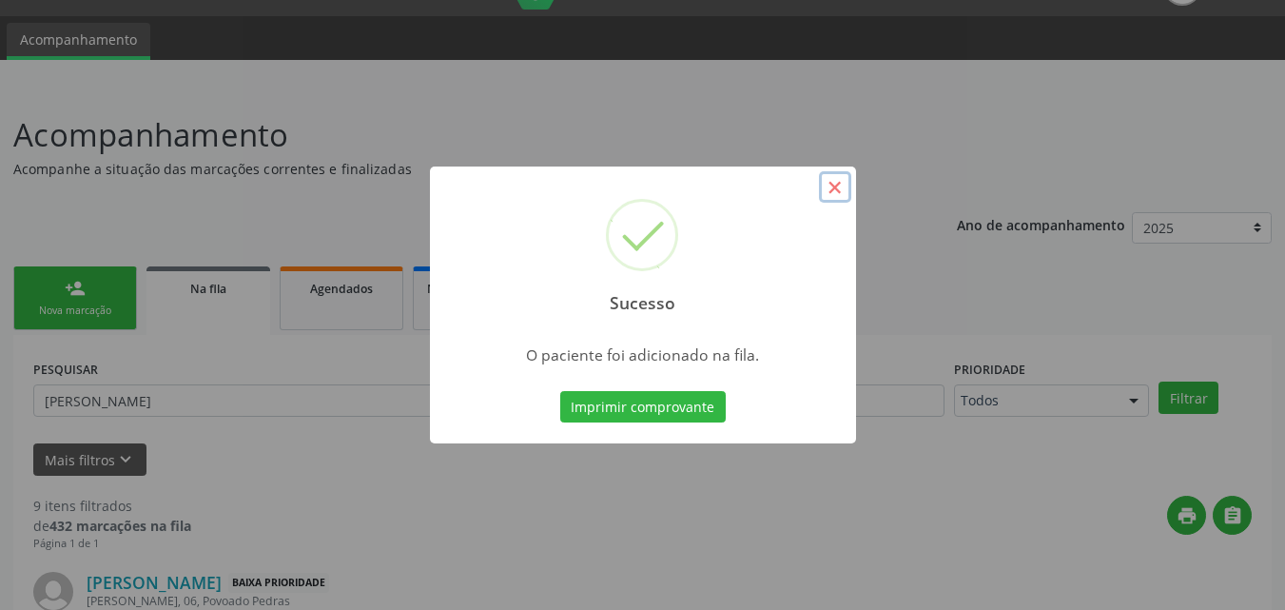
click at [826, 187] on button "×" at bounding box center [835, 187] width 32 height 32
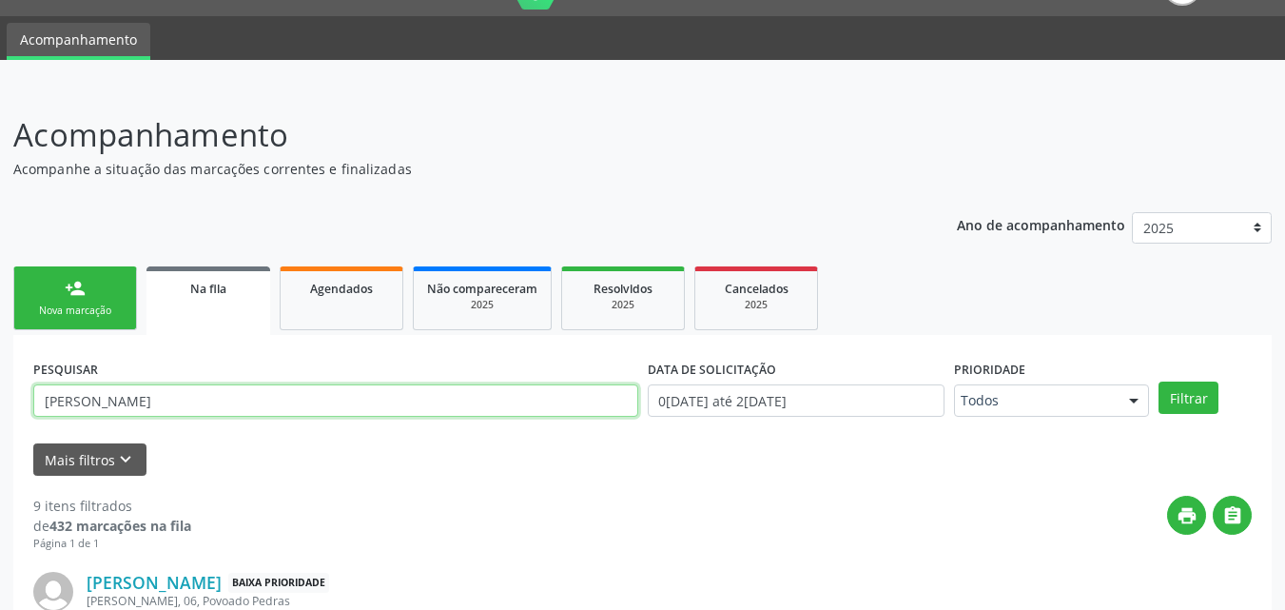
click at [218, 411] on input "[PERSON_NAME]" at bounding box center [335, 400] width 605 height 32
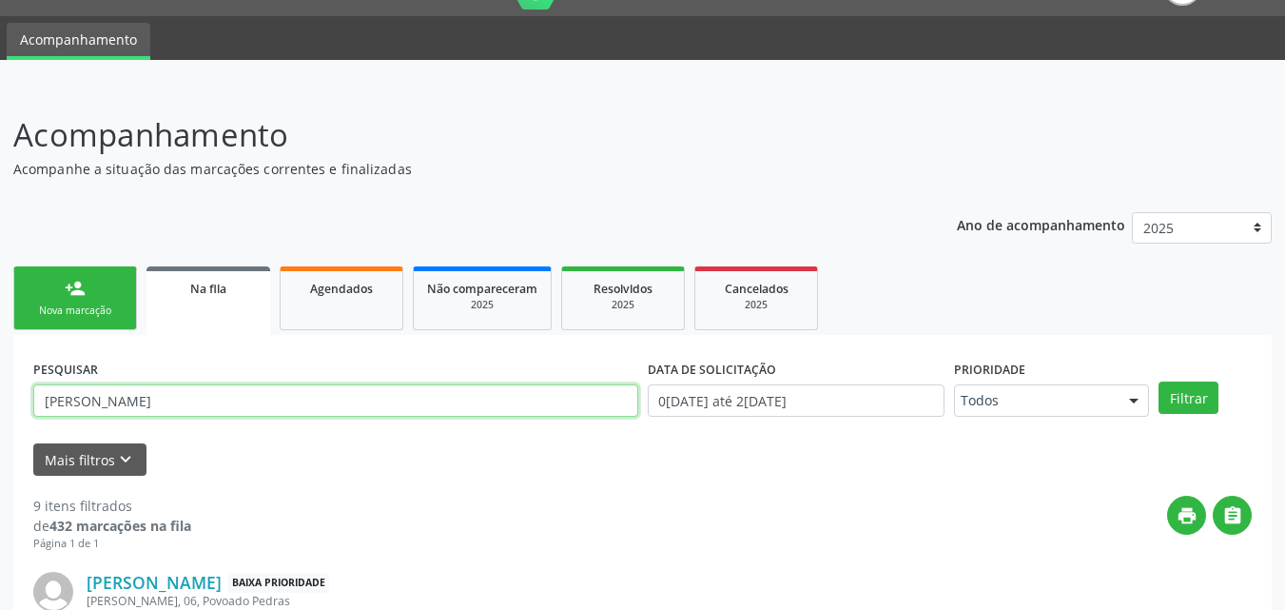
click at [218, 411] on input "[PERSON_NAME]" at bounding box center [335, 400] width 605 height 32
paste input "[PERSON_NAME]"
click at [1158, 381] on button "Filtrar" at bounding box center [1188, 397] width 60 height 32
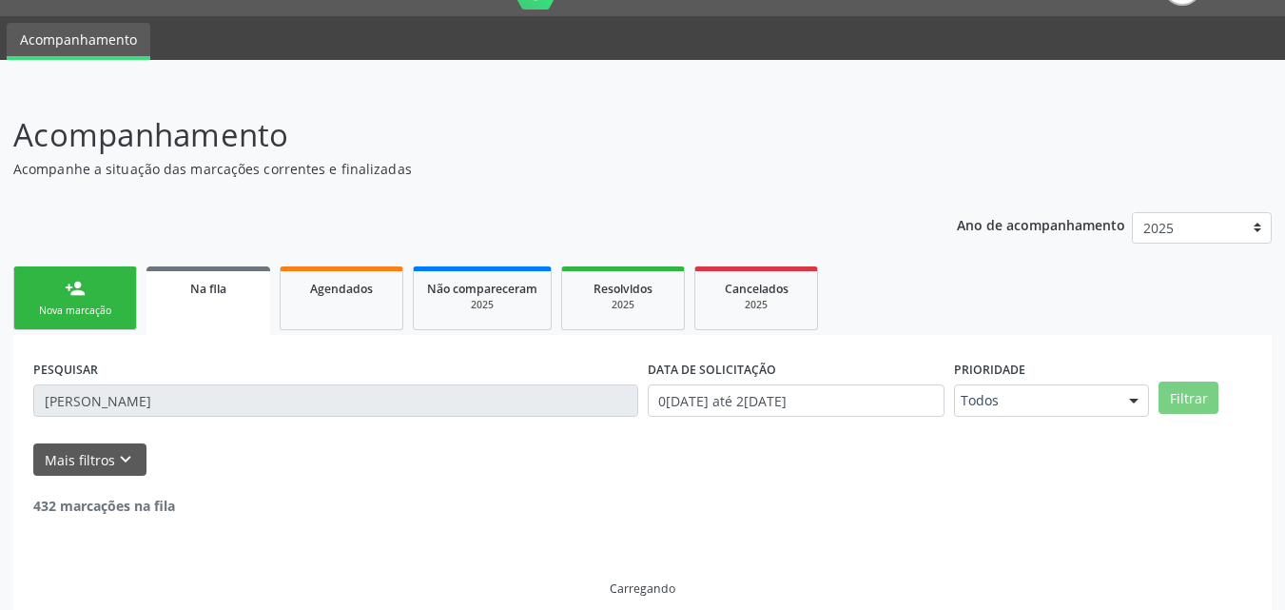
scroll to position [4, 0]
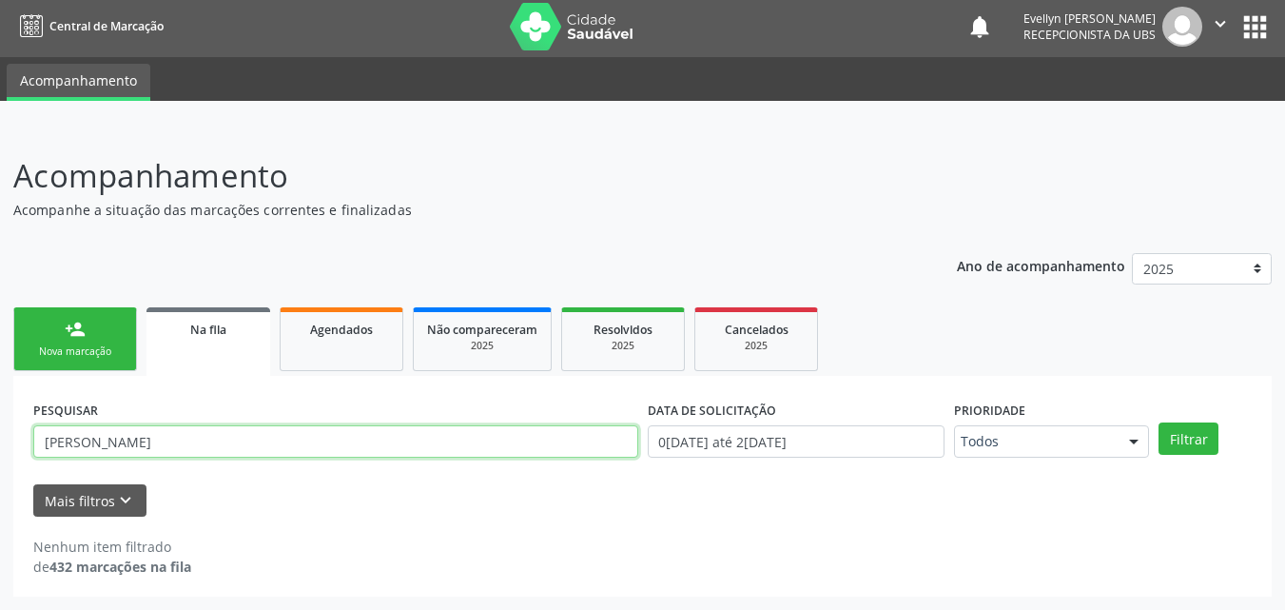
drag, startPoint x: 248, startPoint y: 434, endPoint x: 113, endPoint y: 439, distance: 135.2
click at [113, 439] on input "[PERSON_NAME]" at bounding box center [335, 441] width 605 height 32
type input "CLERIVAN"
click at [1158, 422] on button "Filtrar" at bounding box center [1188, 438] width 60 height 32
